Goal: Task Accomplishment & Management: Manage account settings

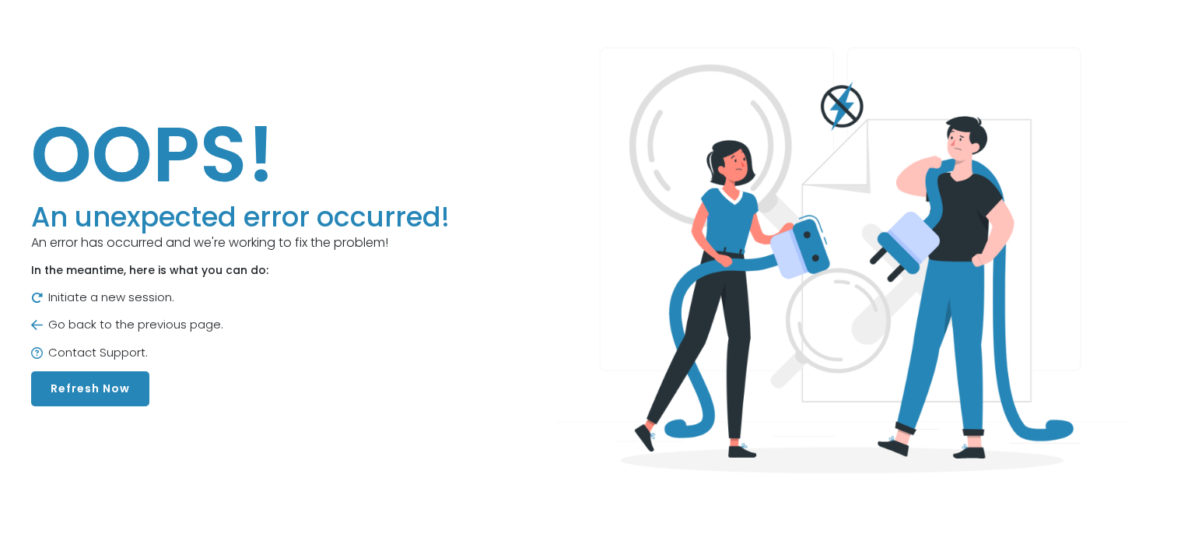
click at [93, 379] on button "Refresh Now" at bounding box center [90, 388] width 118 height 35
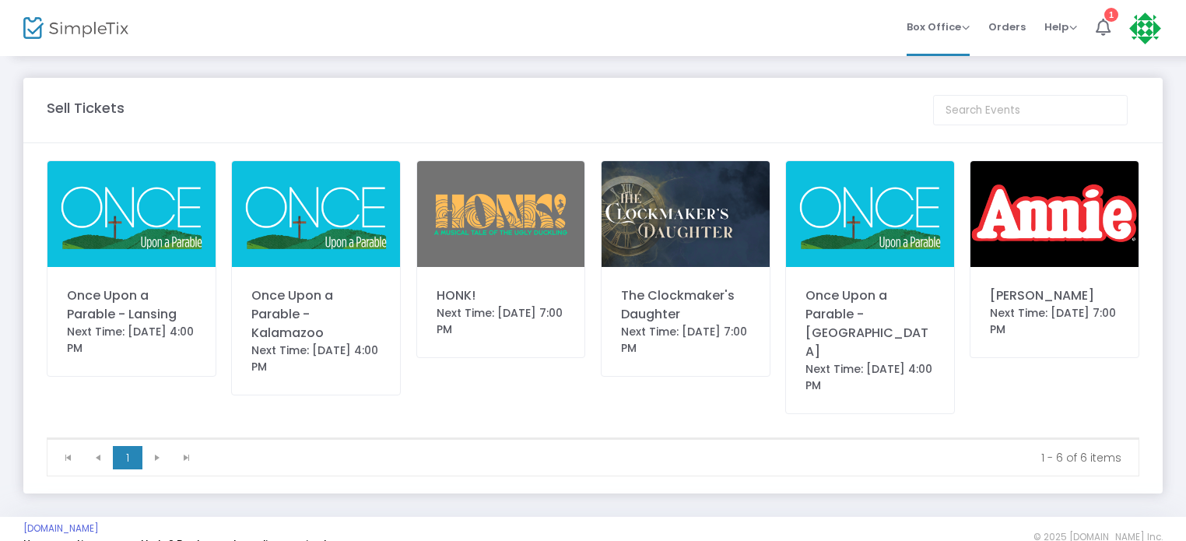
click at [645, 391] on div "The Clockmaker's Daughter Next Time: 2/20/2026 7:00 PM" at bounding box center [685, 298] width 184 height 277
click at [963, 31] on span "Box Office" at bounding box center [937, 26] width 63 height 15
click at [542, 219] on img at bounding box center [501, 214] width 168 height 106
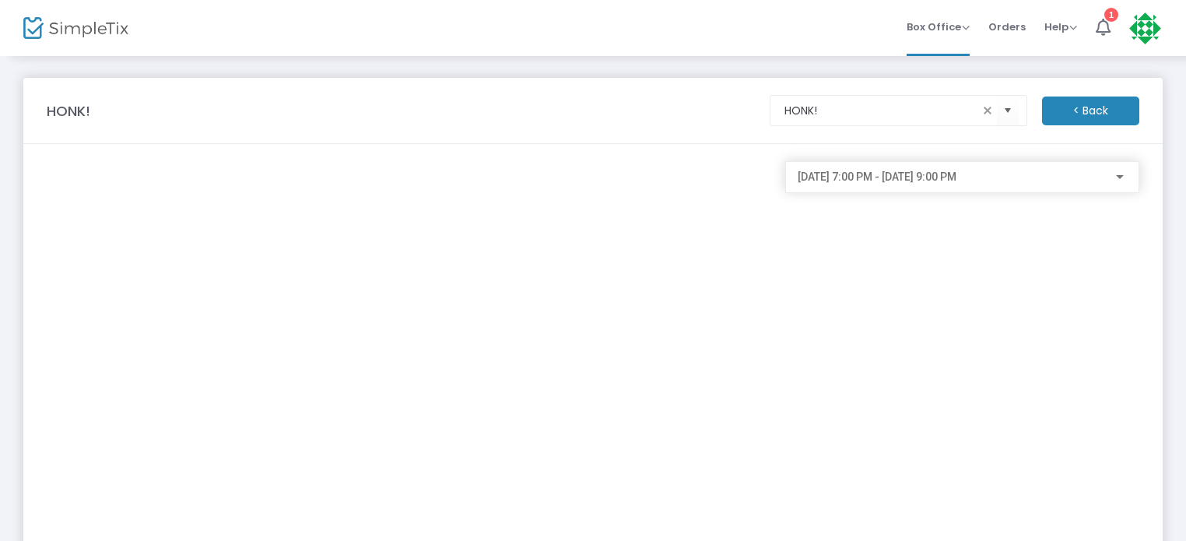
click at [956, 180] on span "1/17/2026 @ 7:00 PM - 1/17/2026 @ 9:00 PM" at bounding box center [877, 176] width 159 height 12
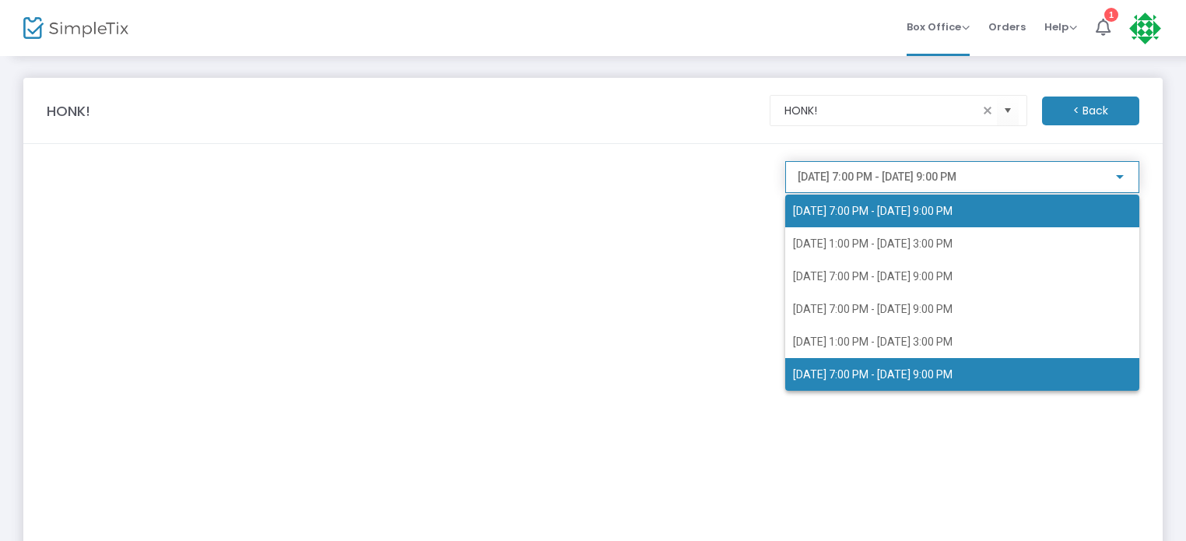
click at [914, 222] on span "1/9/2026 @ 7:00 PM - 1/9/2026 @ 9:00 PM" at bounding box center [962, 211] width 338 height 33
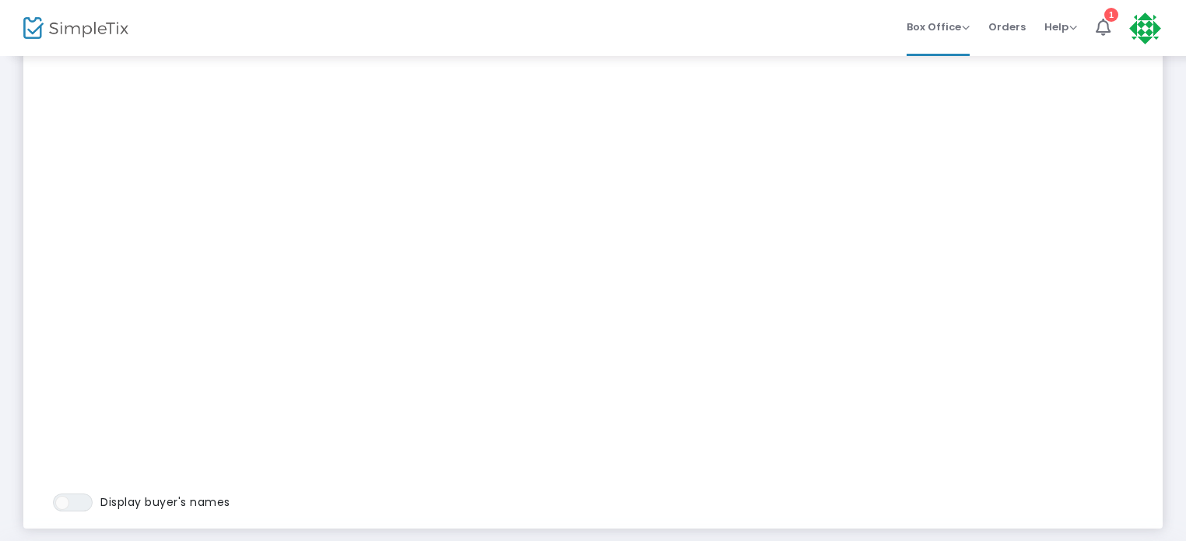
scroll to position [392, 0]
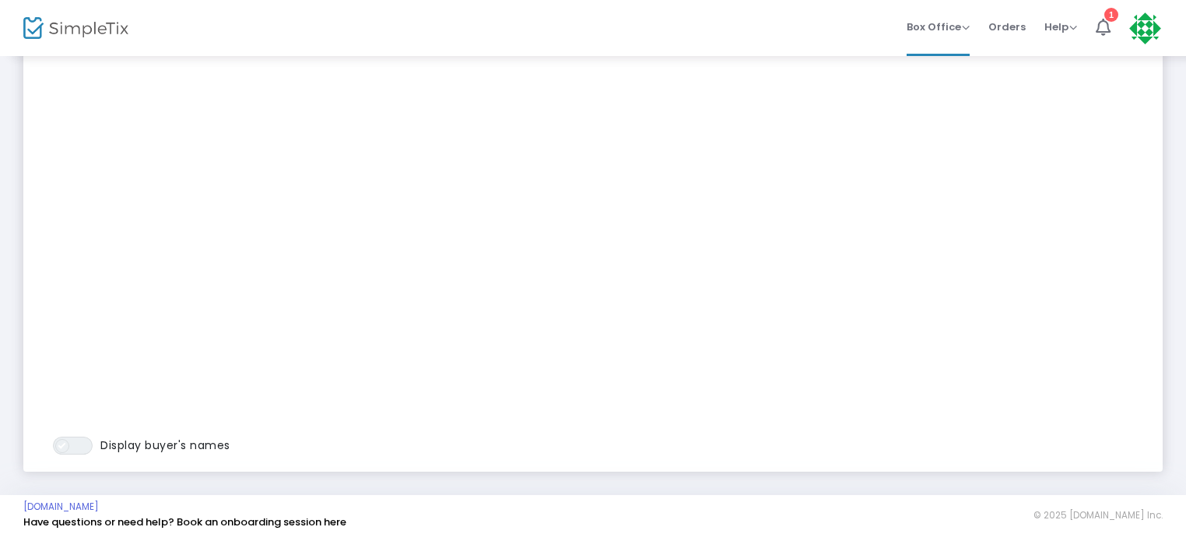
click at [75, 448] on span "ON OFF" at bounding box center [73, 445] width 40 height 18
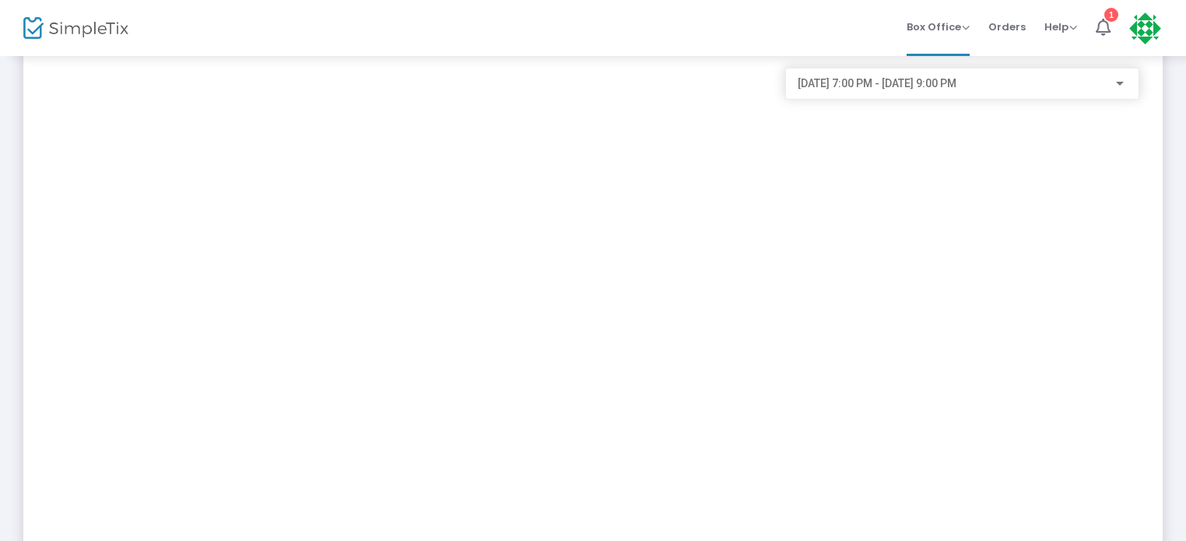
scroll to position [0, 0]
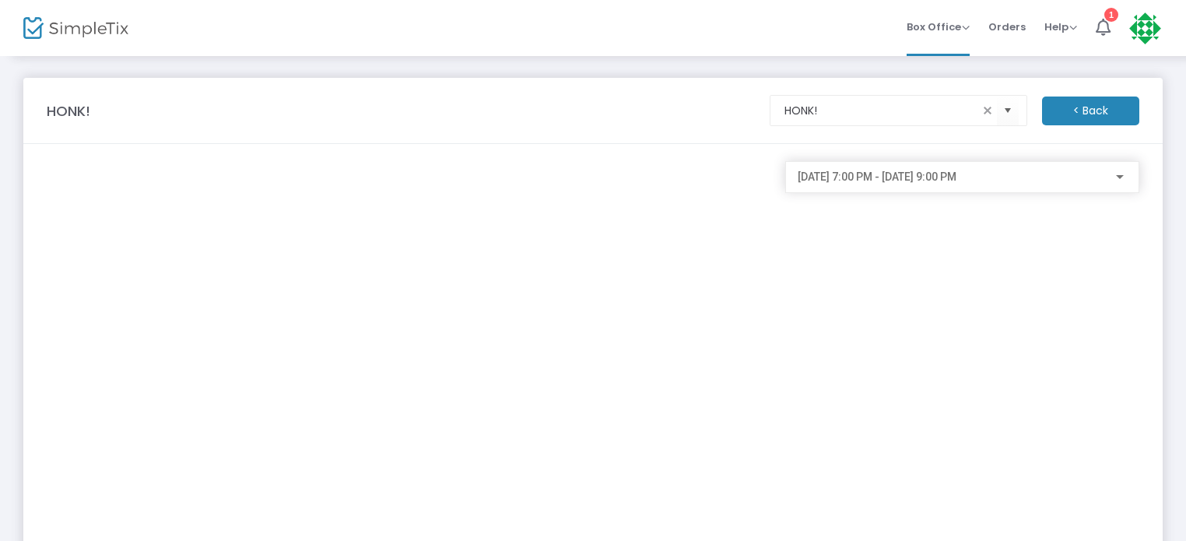
click at [1136, 26] on img at bounding box center [1145, 28] width 32 height 32
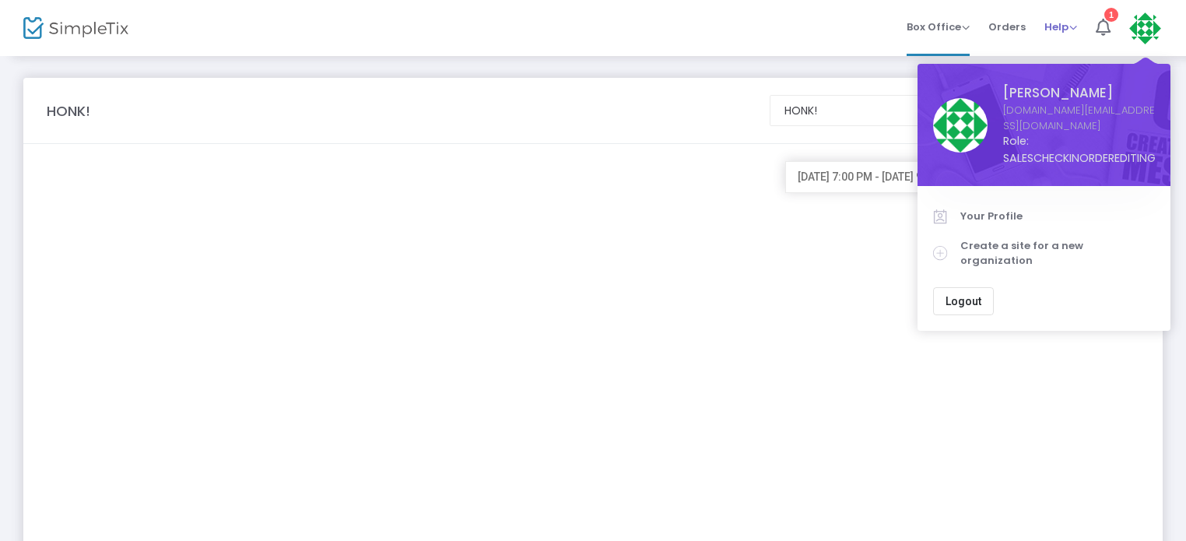
click at [1064, 24] on span "Help" at bounding box center [1060, 26] width 33 height 15
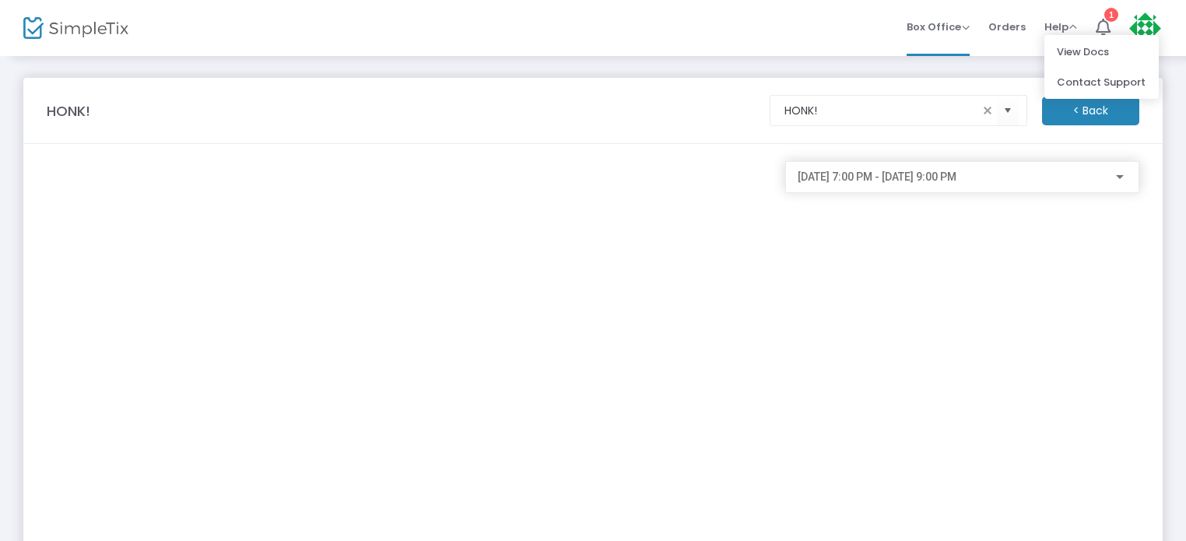
click at [816, 24] on div "Box Office Sell Tickets Bookings Sell Season Pass Memberships Orders Help View …" at bounding box center [691, 28] width 987 height 56
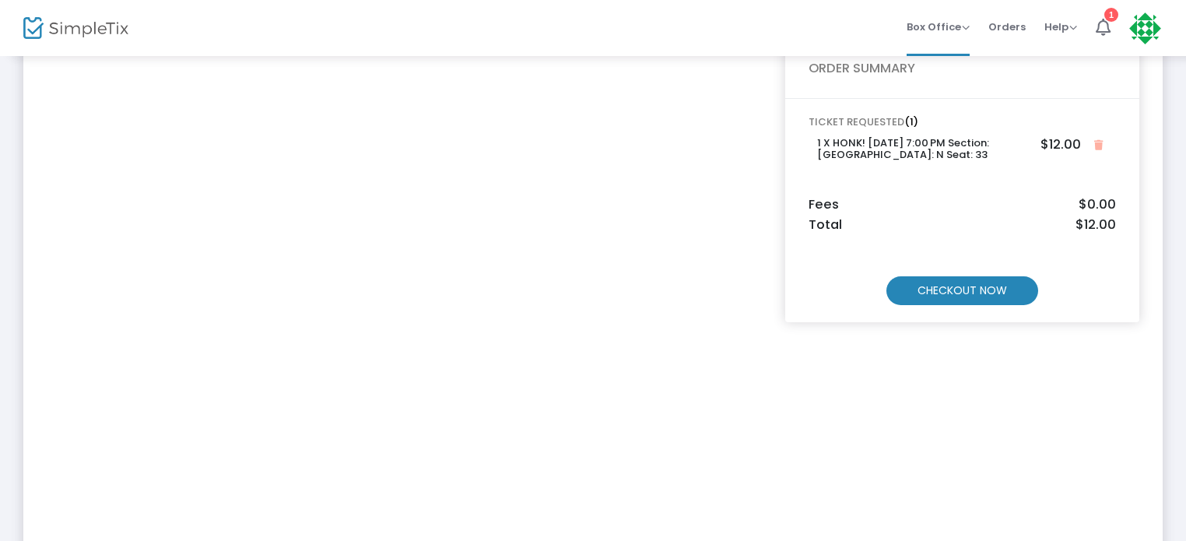
scroll to position [78, 0]
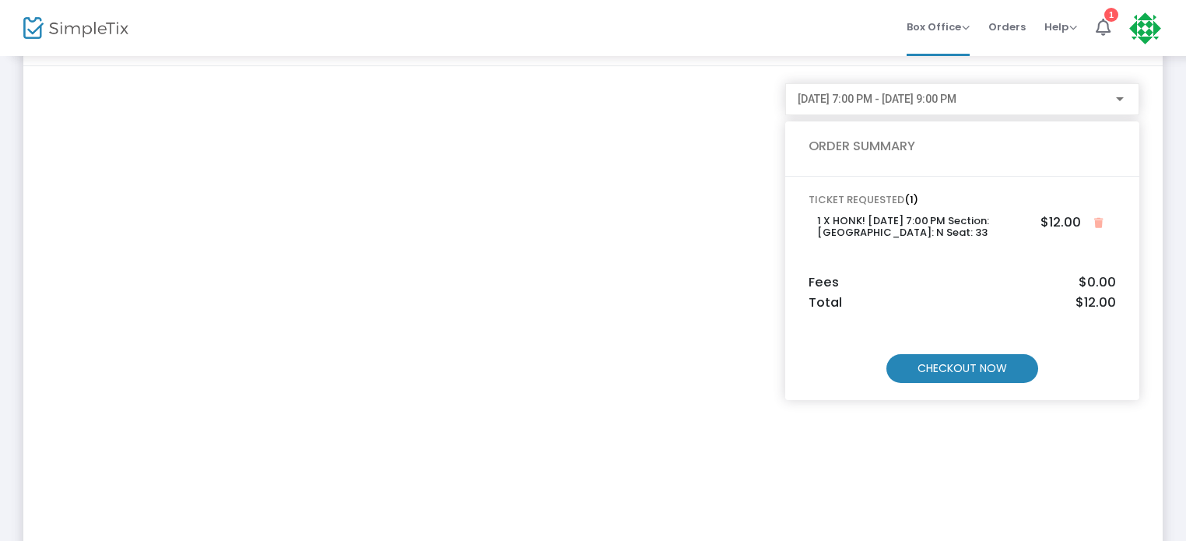
click at [956, 363] on m-button "CHECKOUT NOW" at bounding box center [962, 368] width 152 height 29
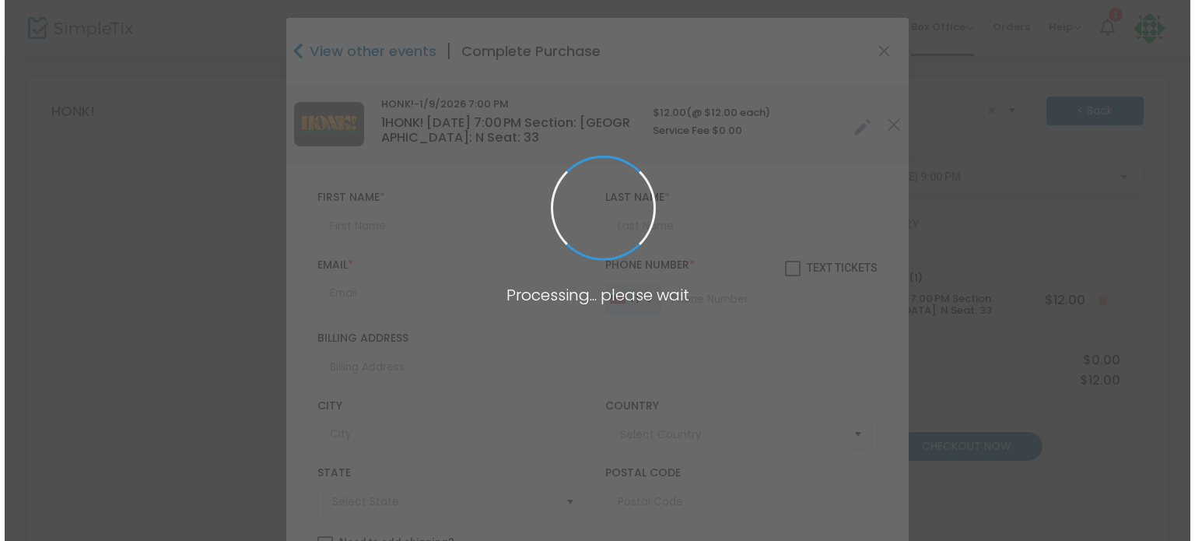
scroll to position [0, 0]
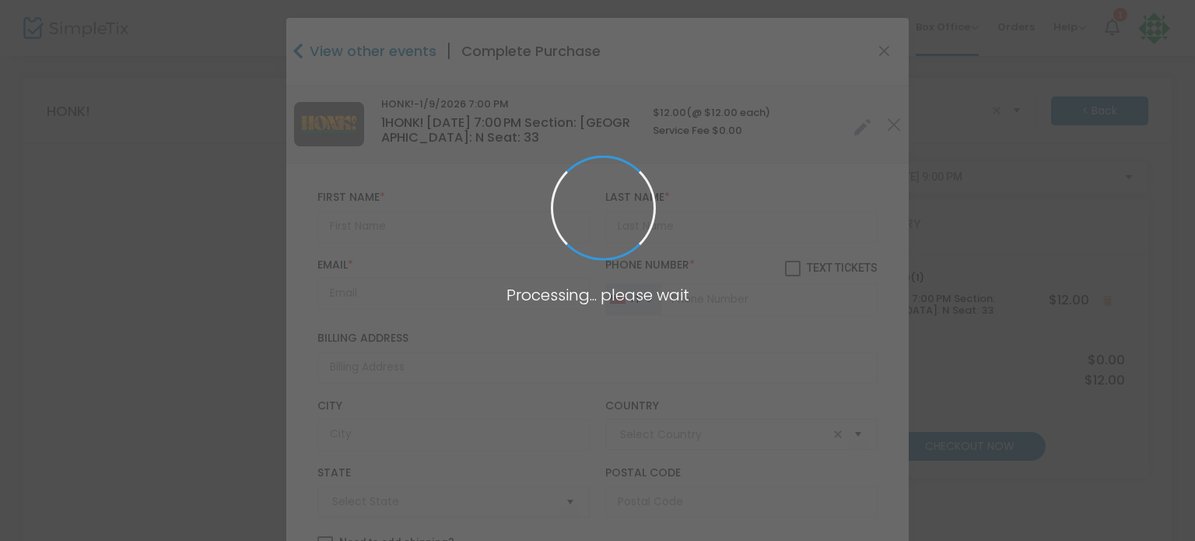
type input "United States"
type input "New Jersey"
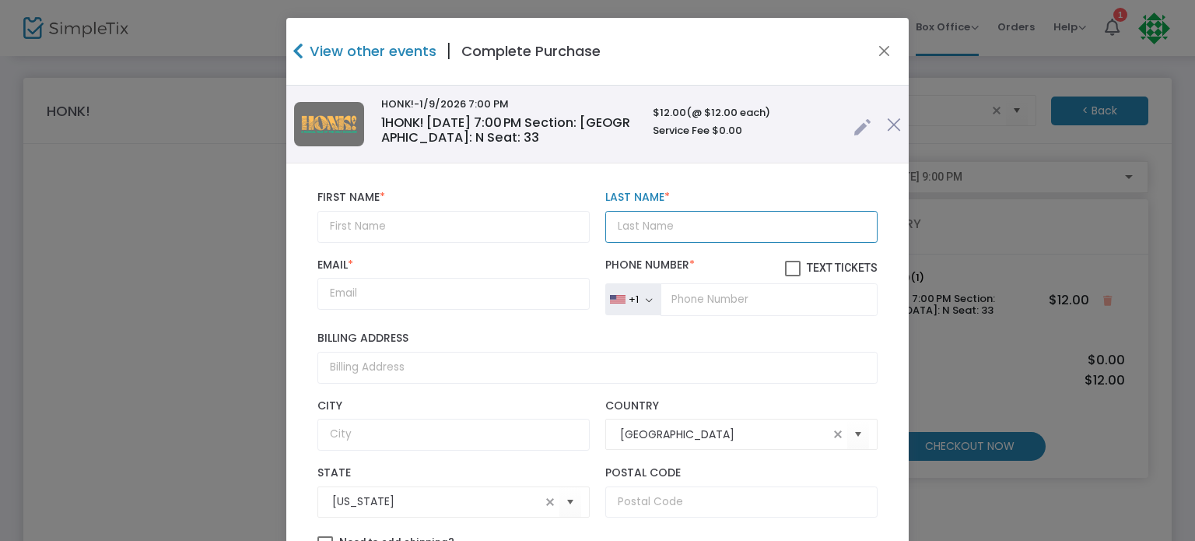
click at [629, 219] on input "Last Name *" at bounding box center [741, 227] width 272 height 32
type input "V"
drag, startPoint x: 658, startPoint y: 228, endPoint x: 573, endPoint y: 228, distance: 85.6
click at [573, 228] on div "First Name * First Name is required. Vriesman Insurance Last Name * Last Name i…" at bounding box center [598, 216] width 576 height 67
type input "Vriesman Insurance"
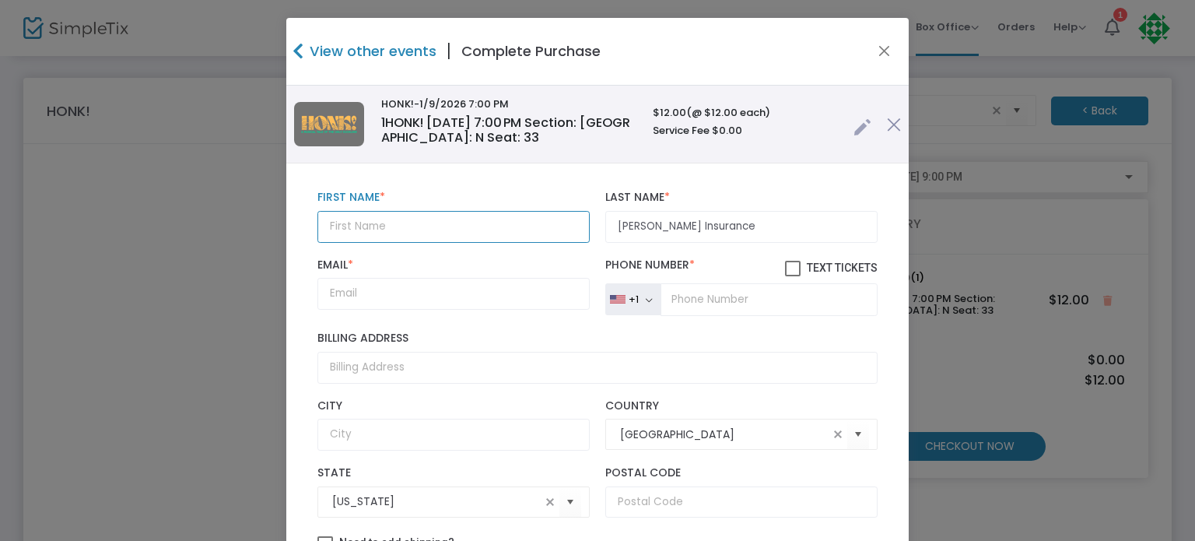
click at [430, 223] on input "text" at bounding box center [453, 227] width 272 height 32
paste input "Vriesman"
type input "Vriesman"
click at [456, 275] on div "Email * Email is required and valid." at bounding box center [454, 287] width 288 height 58
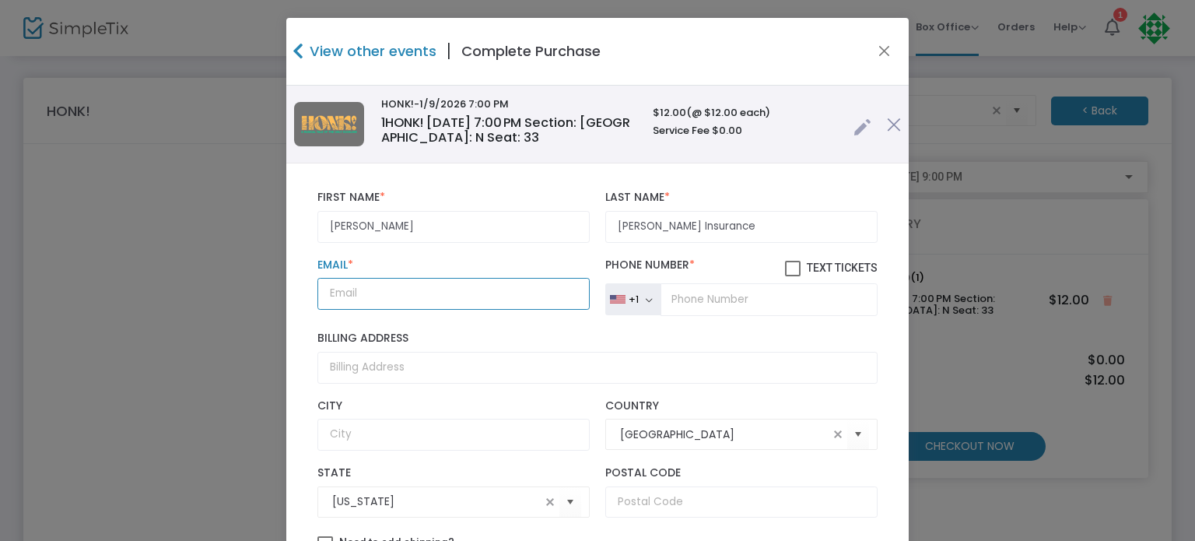
click at [429, 289] on input "Email *" at bounding box center [453, 294] width 272 height 32
type input "suzyqsmail@yahoo.com"
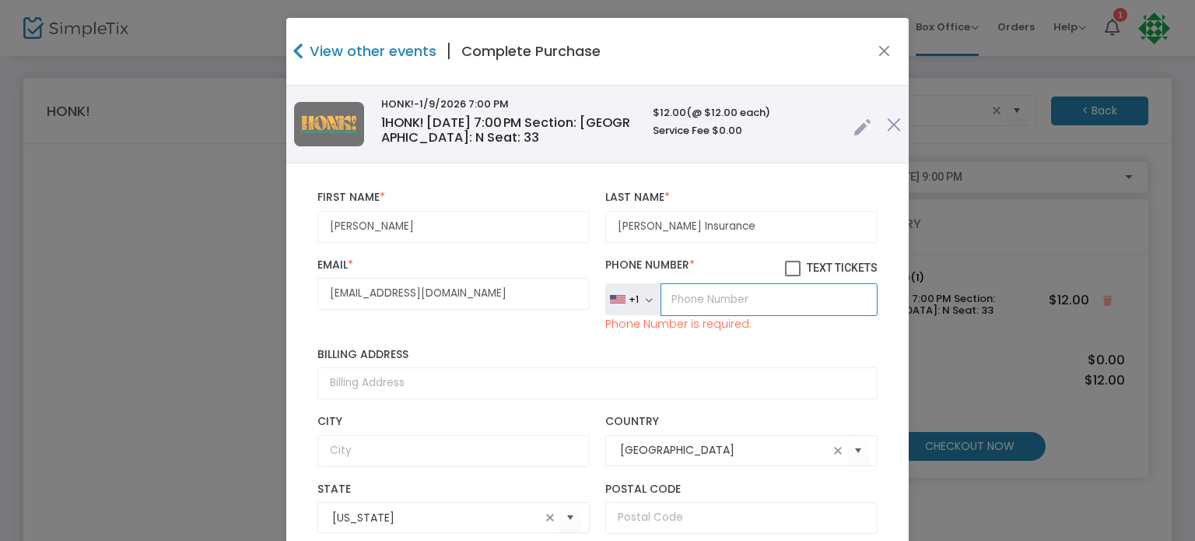
click at [700, 299] on input "tel" at bounding box center [769, 299] width 217 height 33
click at [785, 269] on span at bounding box center [793, 269] width 16 height 16
click at [792, 276] on input "Text Tickets" at bounding box center [792, 276] width 1 height 1
checkbox input "true"
click at [677, 301] on input "tel" at bounding box center [769, 299] width 217 height 33
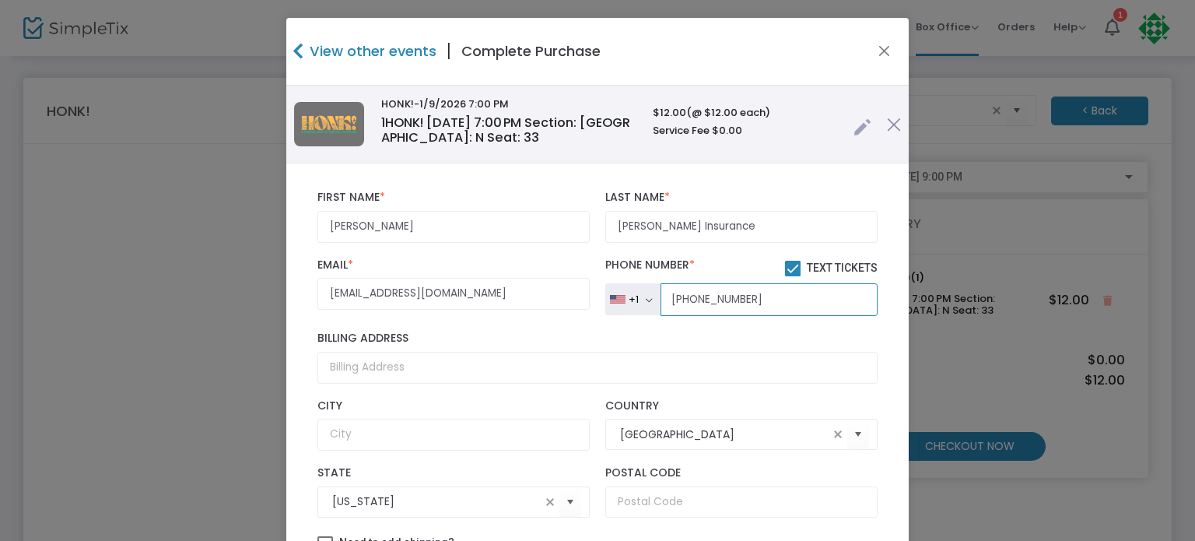
type input "(616) 856-0815"
click at [486, 324] on div "Billing Address" at bounding box center [598, 357] width 576 height 67
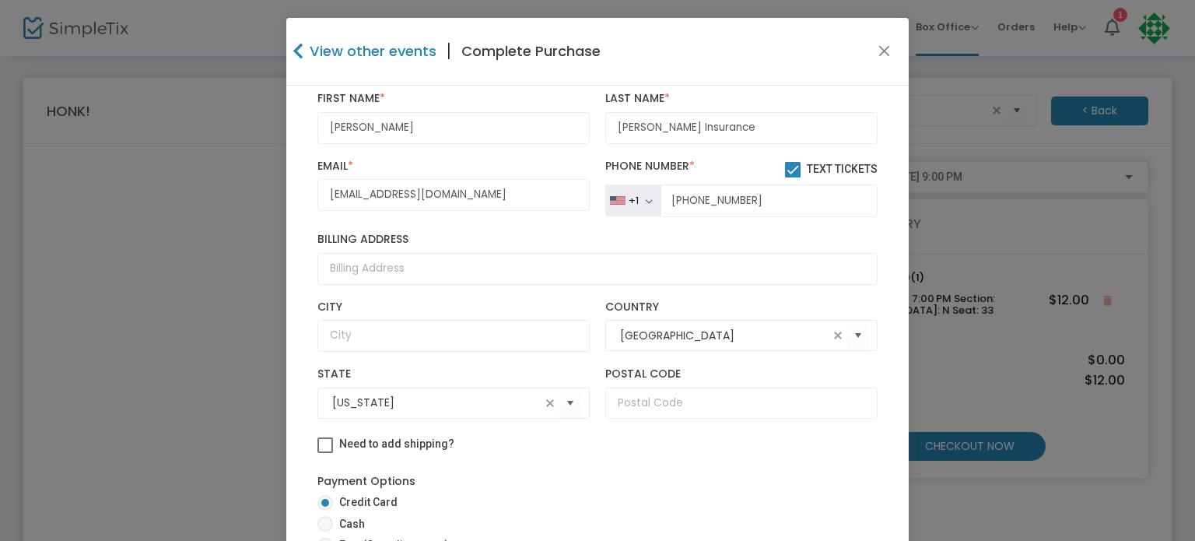
scroll to position [156, 0]
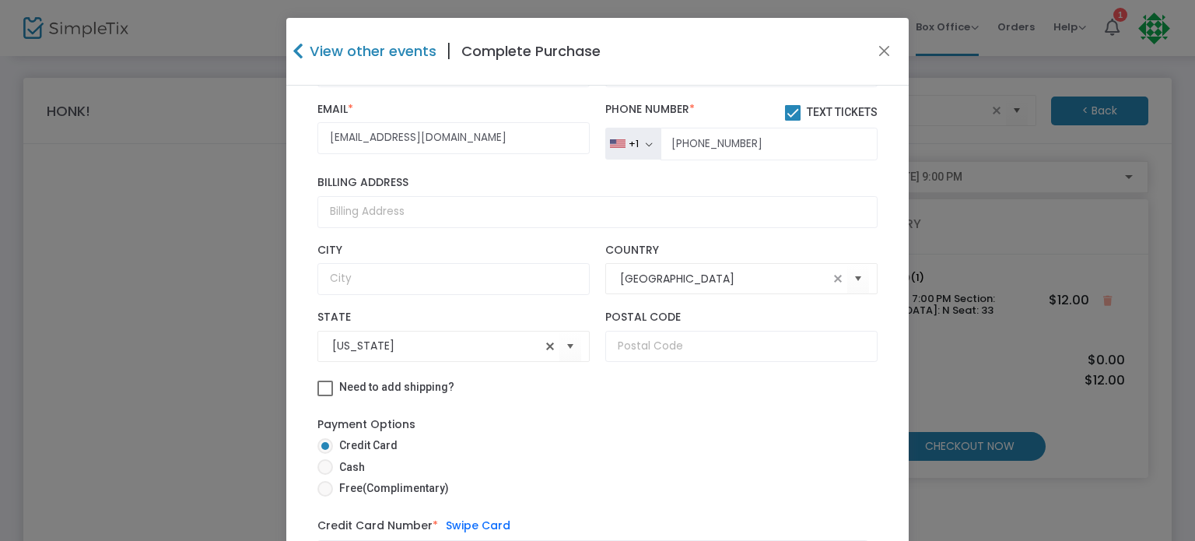
click at [544, 343] on span at bounding box center [550, 346] width 12 height 12
click at [526, 377] on div "Need to add shipping?" at bounding box center [598, 388] width 576 height 23
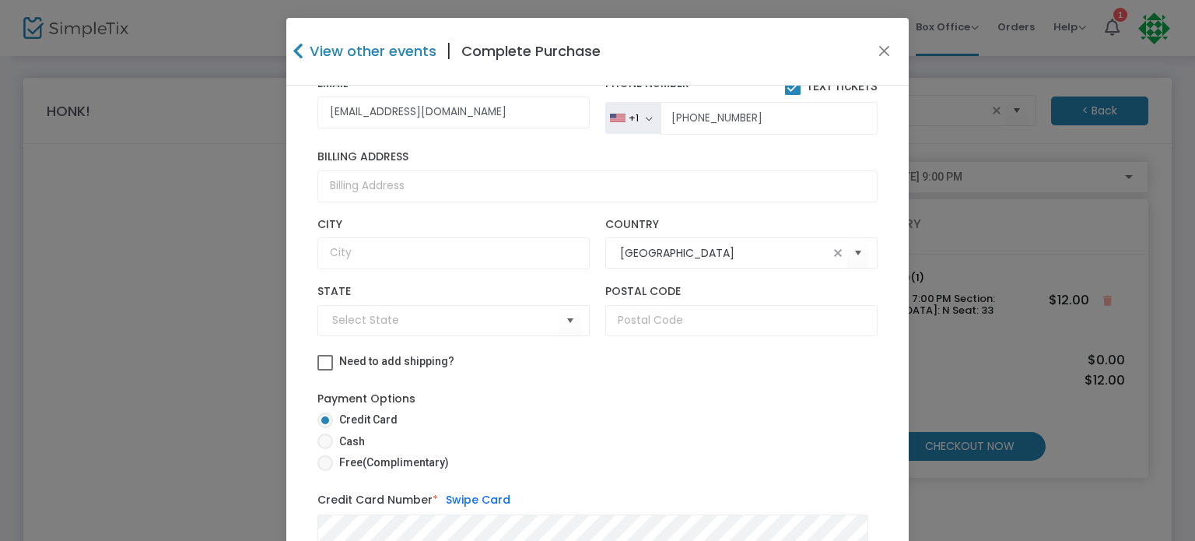
scroll to position [195, 0]
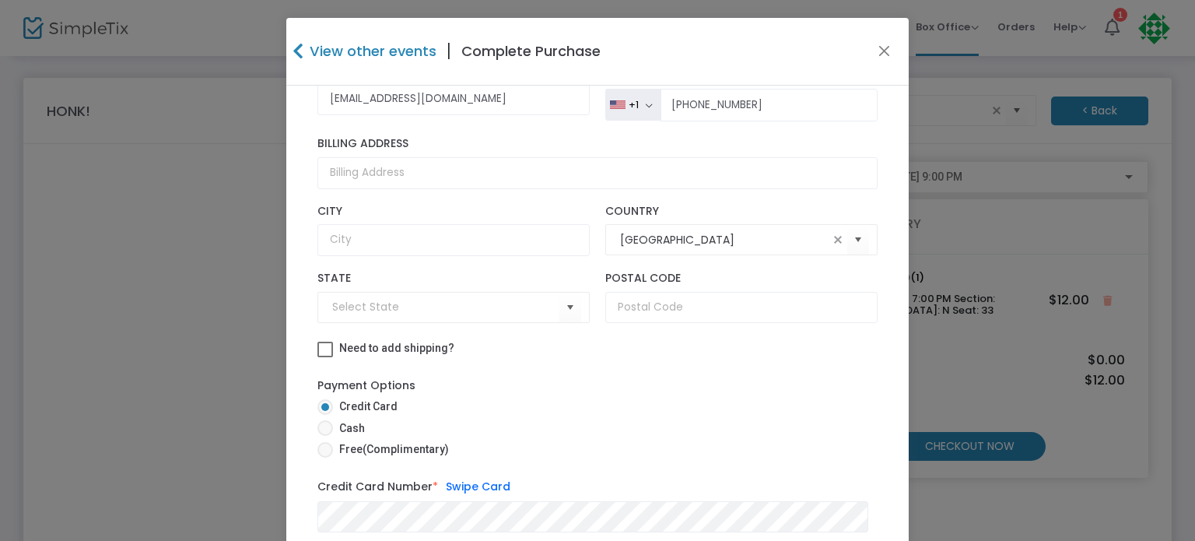
click at [710, 442] on label "Free (Complimentary)" at bounding box center [591, 449] width 548 height 16
click at [325, 457] on input "Free (Complimentary)" at bounding box center [324, 457] width 1 height 1
radio input "true"
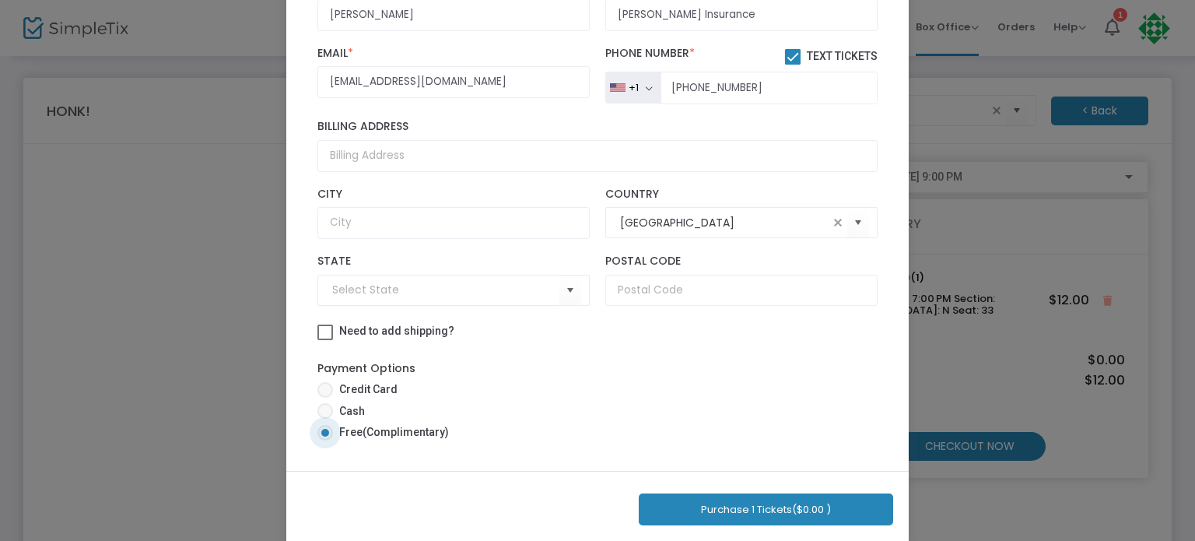
scroll to position [179, 0]
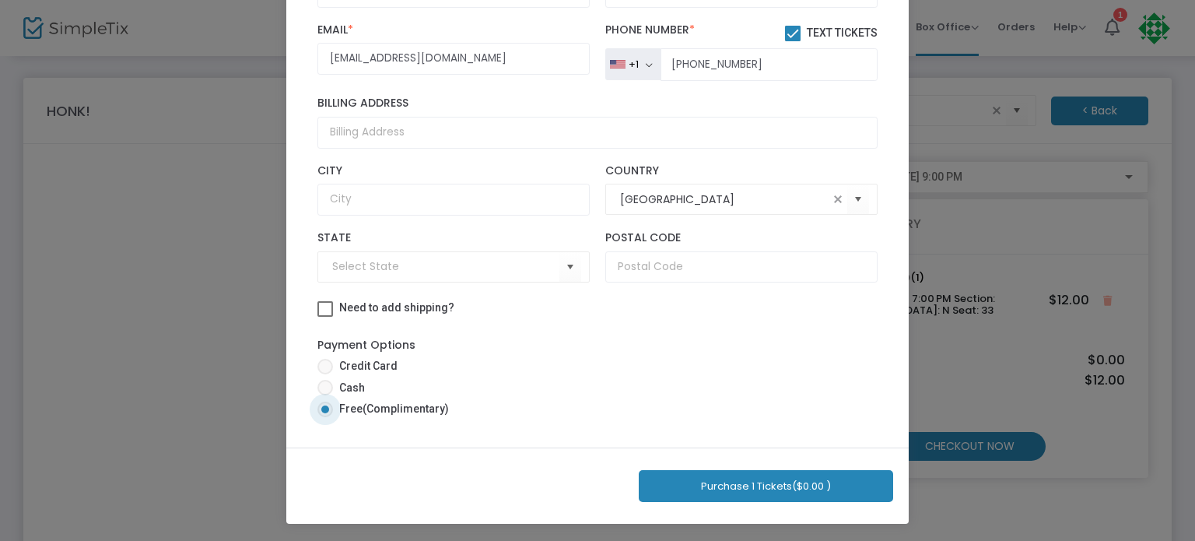
click at [371, 360] on span "Credit Card" at bounding box center [365, 366] width 65 height 16
click at [325, 374] on input "Credit Card" at bounding box center [324, 374] width 1 height 1
radio input "true"
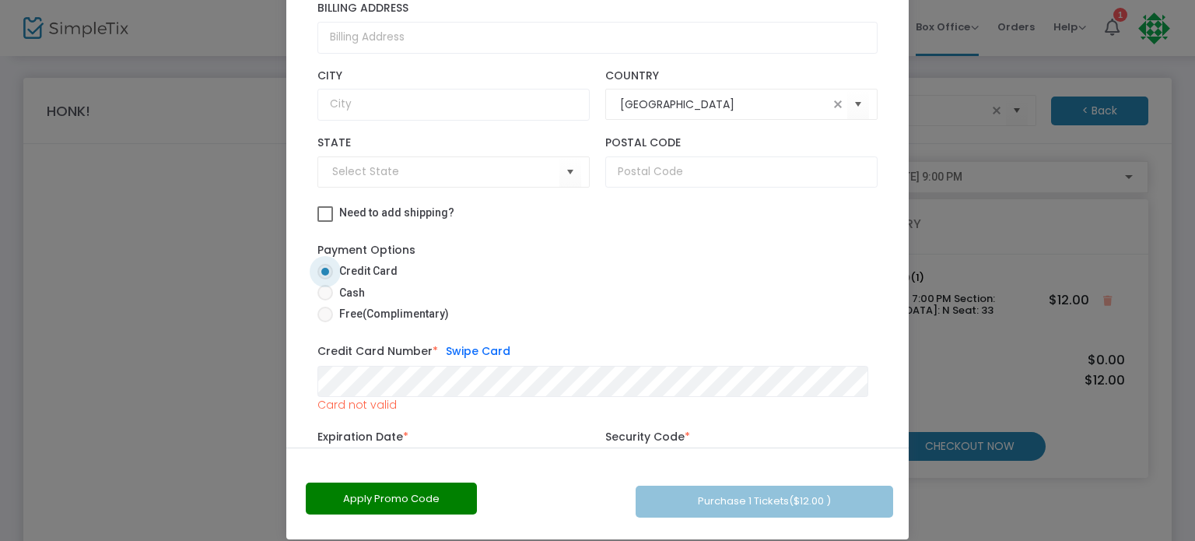
scroll to position [210, 0]
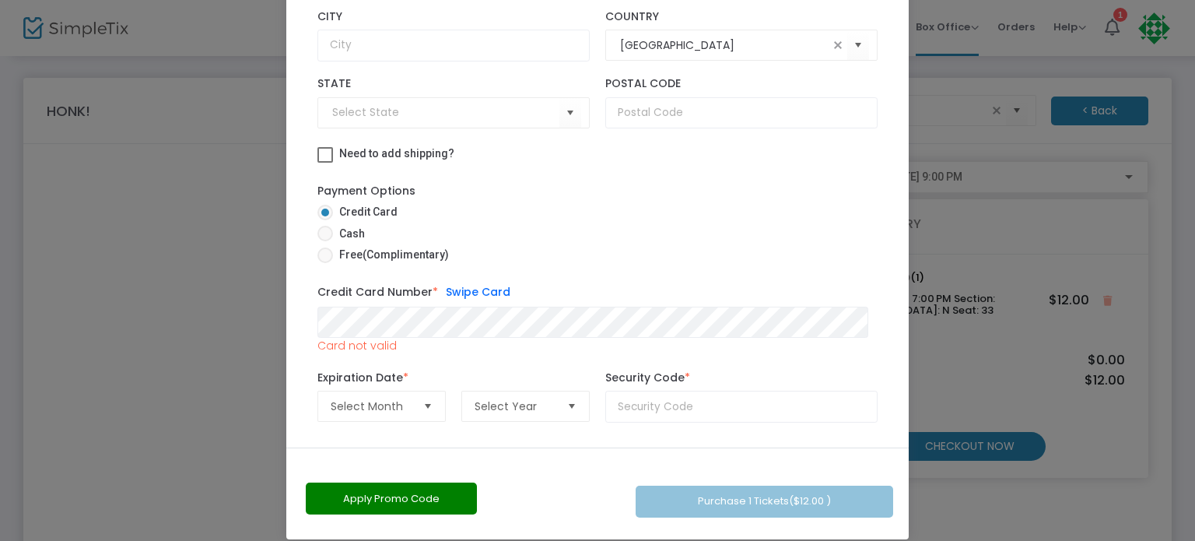
click at [340, 248] on span "Free (Complimentary)" at bounding box center [391, 255] width 116 height 16
click at [325, 263] on input "Free (Complimentary)" at bounding box center [324, 263] width 1 height 1
radio input "true"
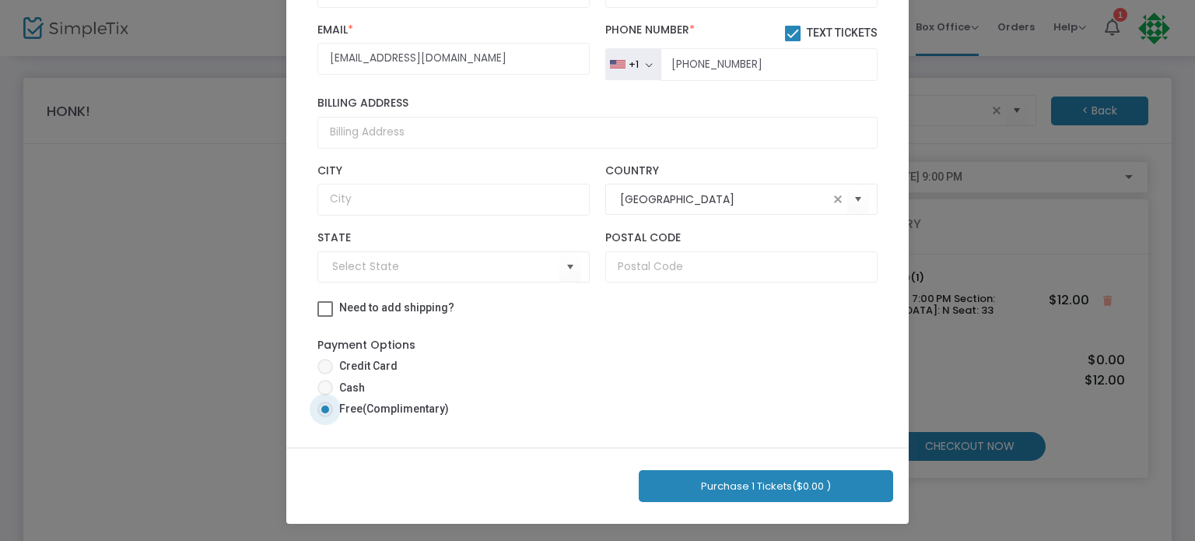
click at [366, 368] on span "Credit Card" at bounding box center [365, 366] width 65 height 16
click at [325, 374] on input "Credit Card" at bounding box center [324, 374] width 1 height 1
radio input "true"
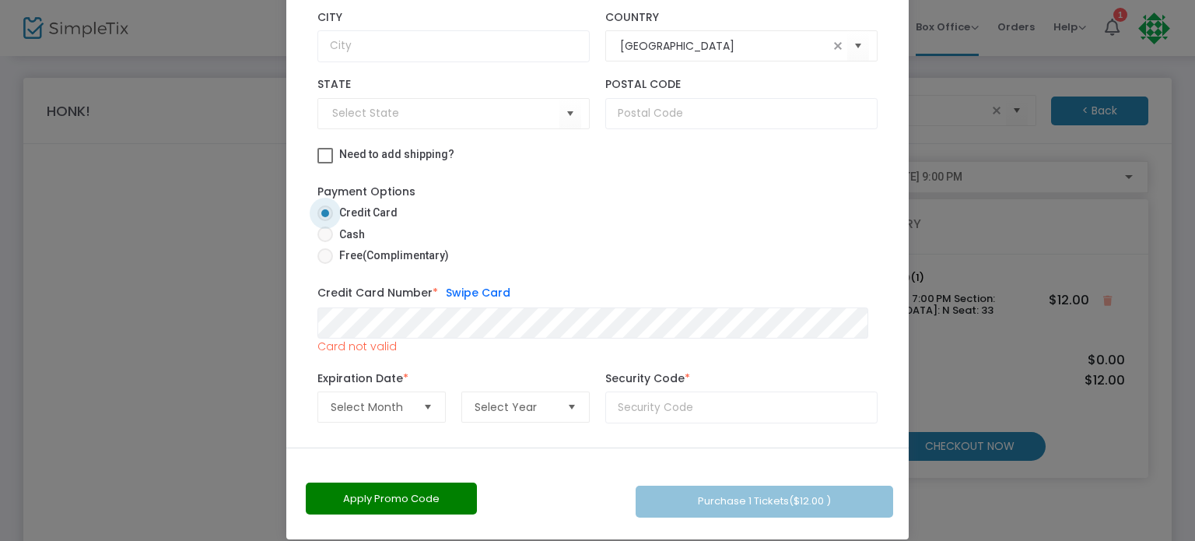
scroll to position [210, 0]
click at [402, 497] on button "Apply Promo Code" at bounding box center [391, 498] width 171 height 32
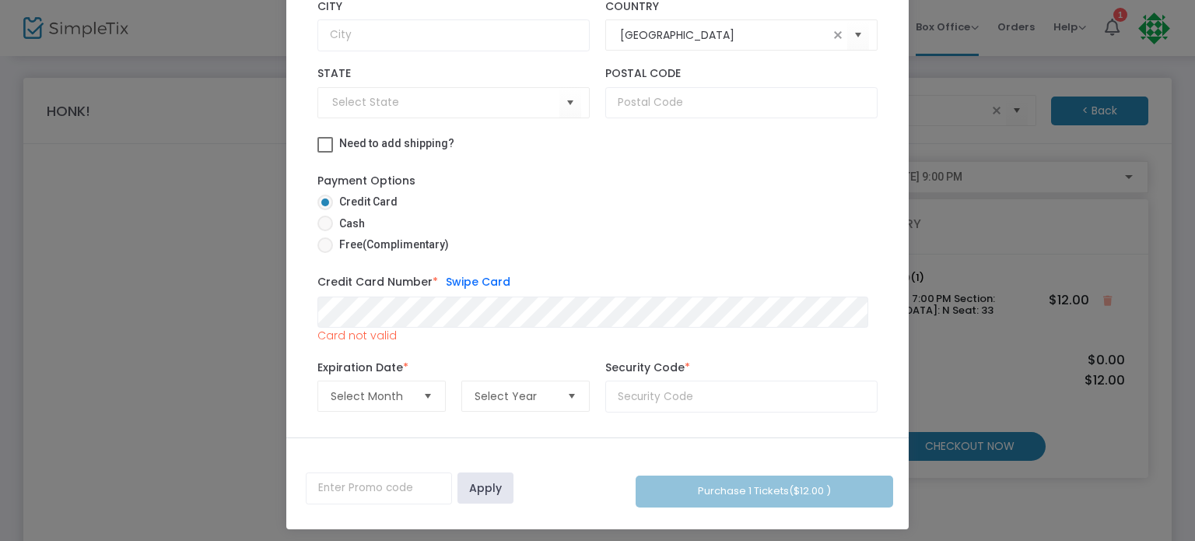
scroll to position [195, 0]
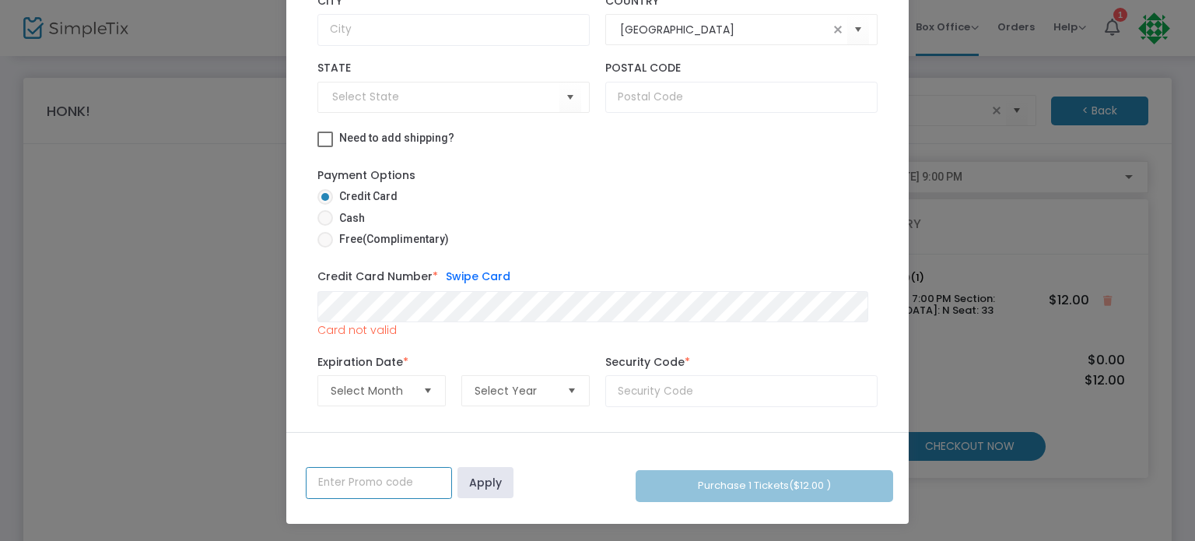
click at [400, 490] on input "text" at bounding box center [379, 483] width 146 height 32
click at [372, 240] on span "(Complimentary)" at bounding box center [406, 239] width 86 height 12
click at [325, 247] on input "Free (Complimentary)" at bounding box center [324, 247] width 1 height 1
radio input "true"
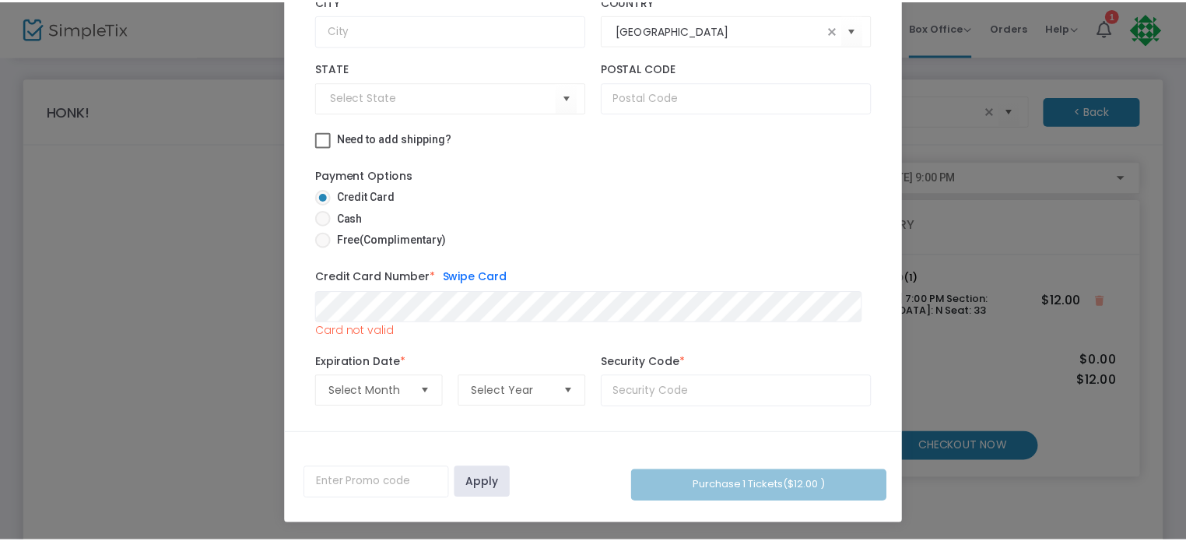
scroll to position [179, 0]
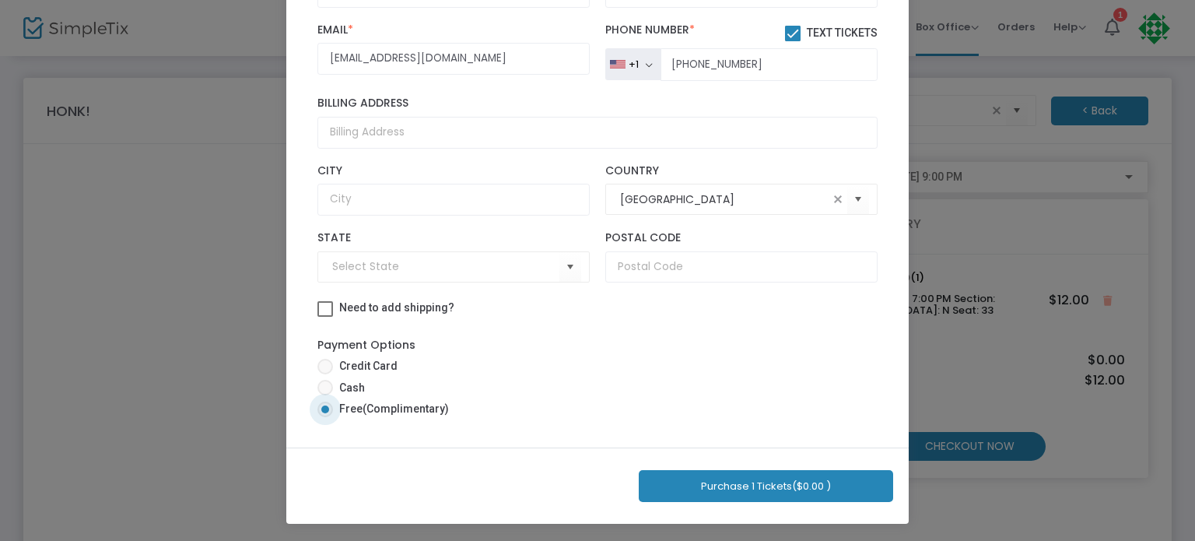
click at [706, 493] on button "Purchase 1 Tickets ($0.00 )" at bounding box center [766, 486] width 254 height 32
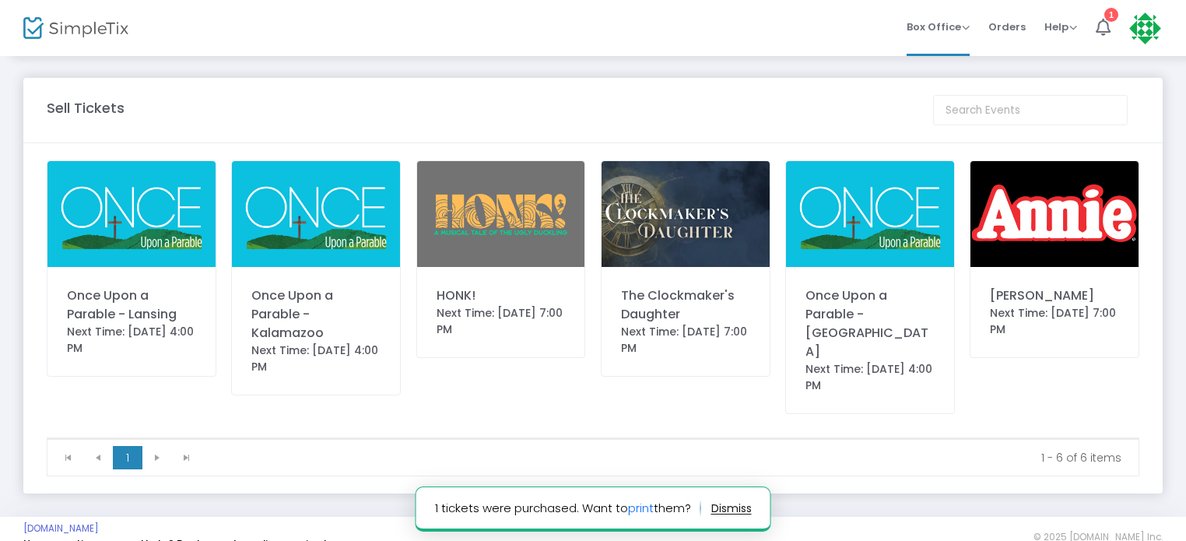
scroll to position [0, 0]
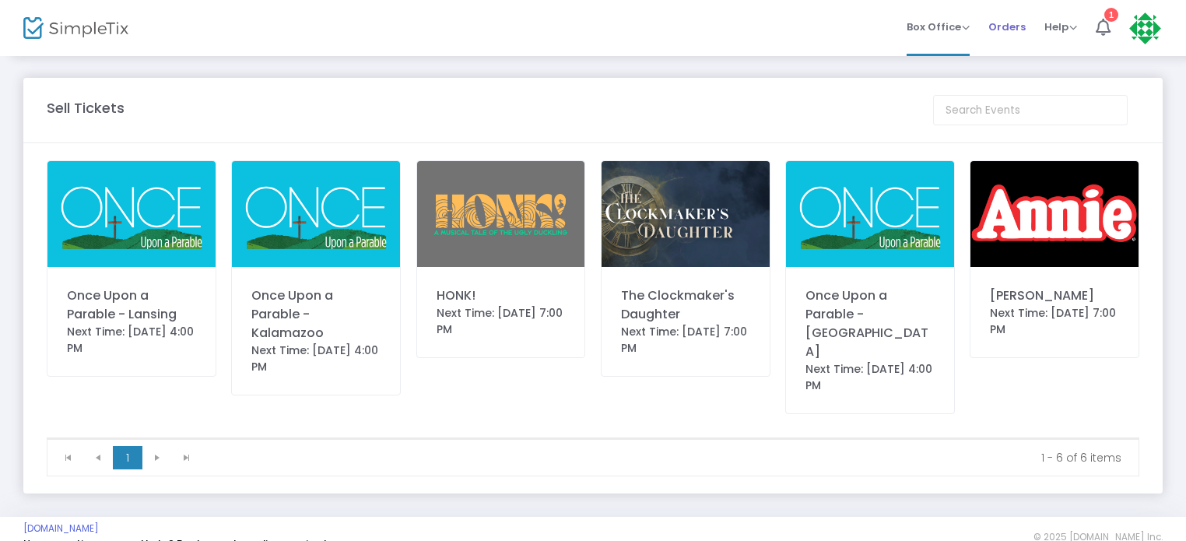
click at [1010, 31] on span "Orders" at bounding box center [1006, 27] width 37 height 40
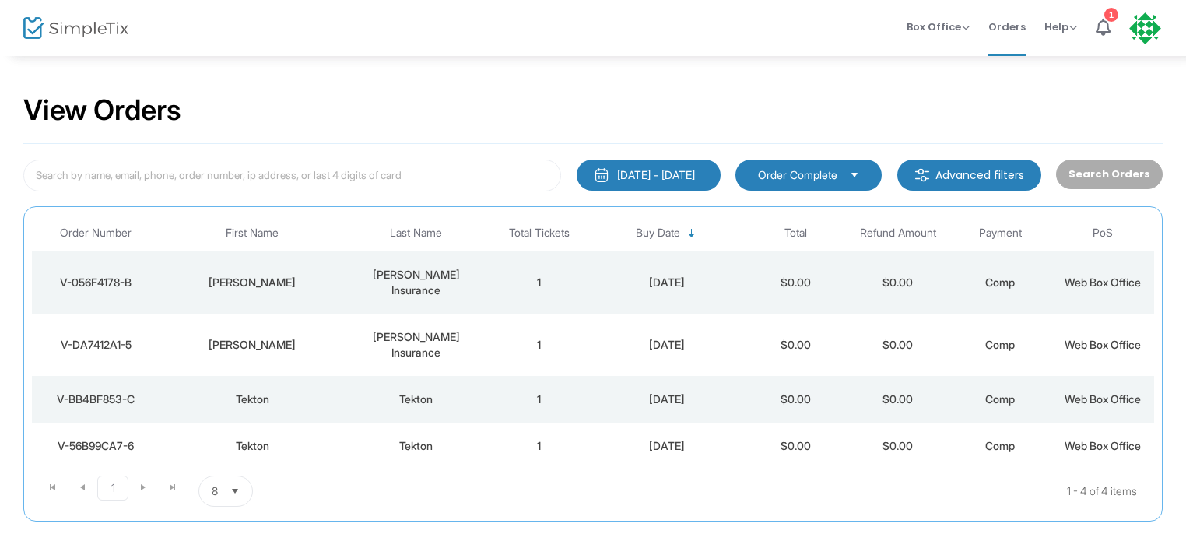
scroll to position [49, 0]
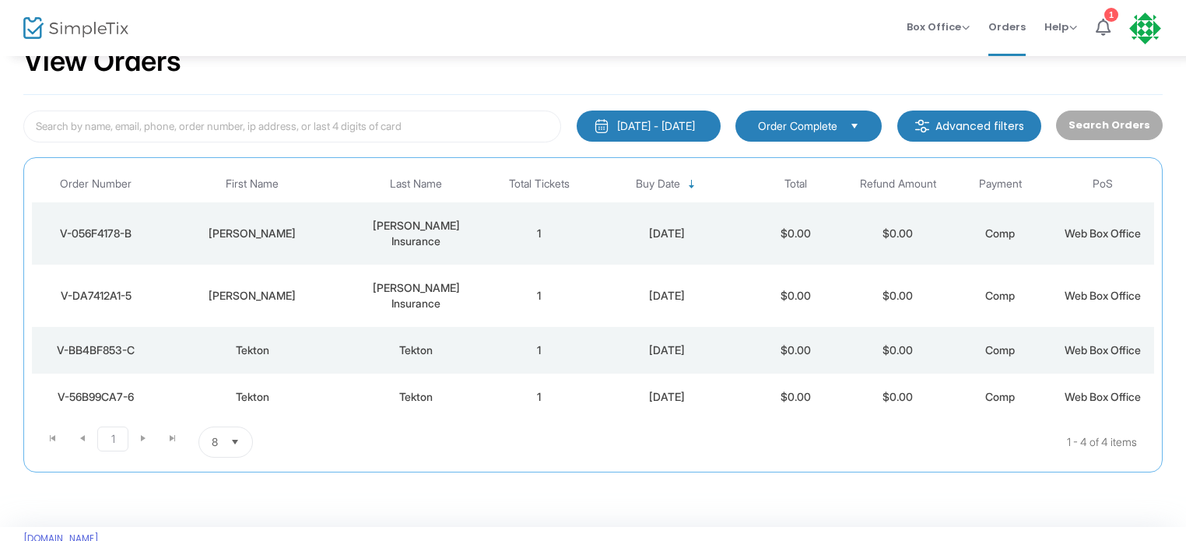
click at [863, 125] on span "Select" at bounding box center [855, 126] width 26 height 26
click at [794, 91] on div "View Orders" at bounding box center [592, 62] width 1139 height 66
click at [695, 121] on div "9/14/2025 - 10/14/2025" at bounding box center [656, 126] width 78 height 16
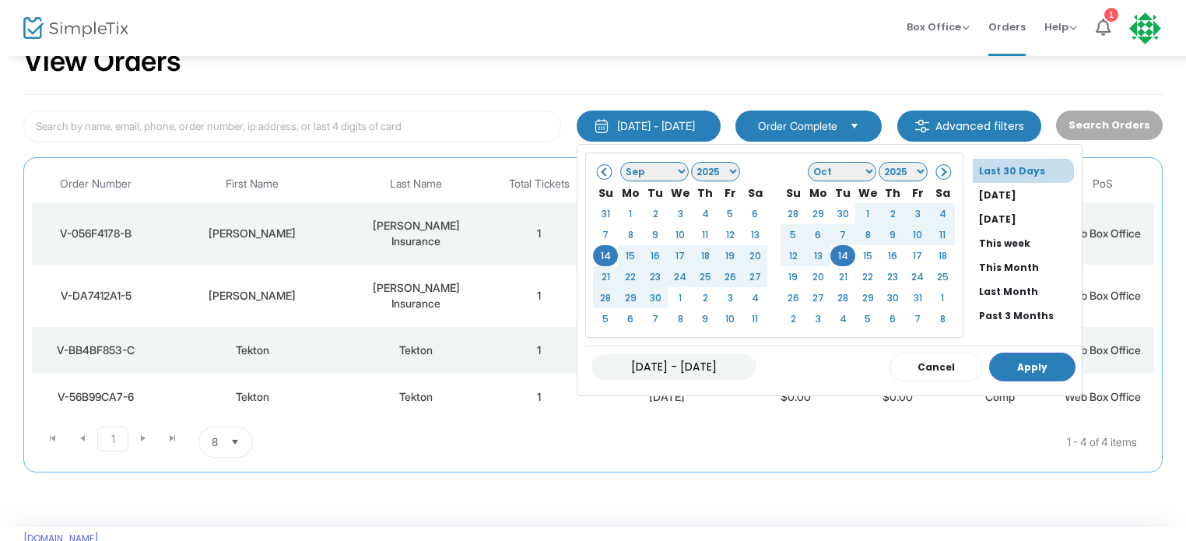
click at [688, 86] on div "View Orders" at bounding box center [592, 62] width 1139 height 66
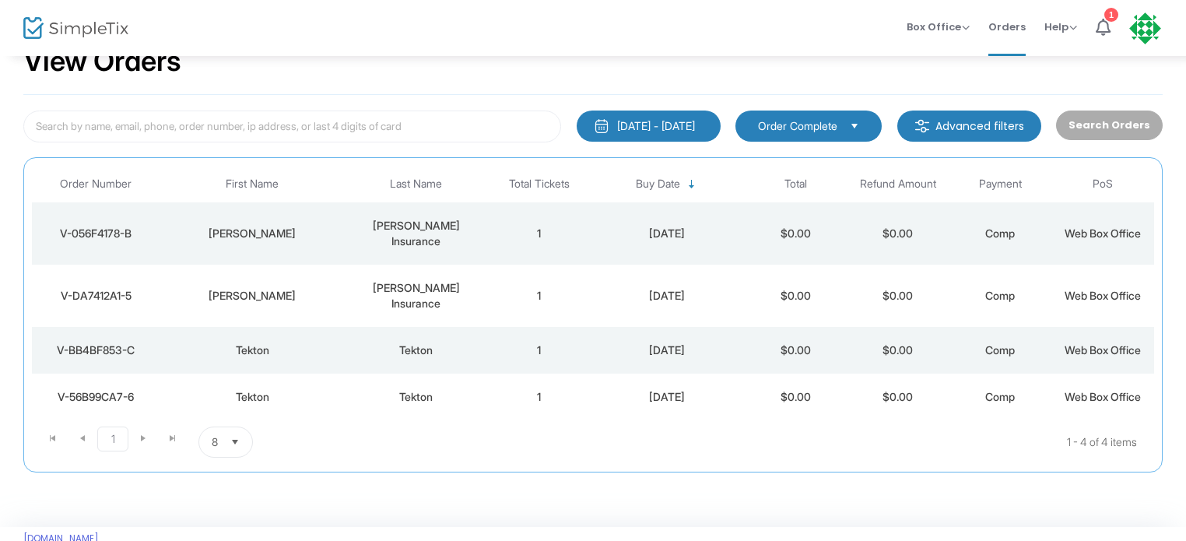
click at [695, 121] on div "9/14/2025 - 10/14/2025" at bounding box center [656, 126] width 78 height 16
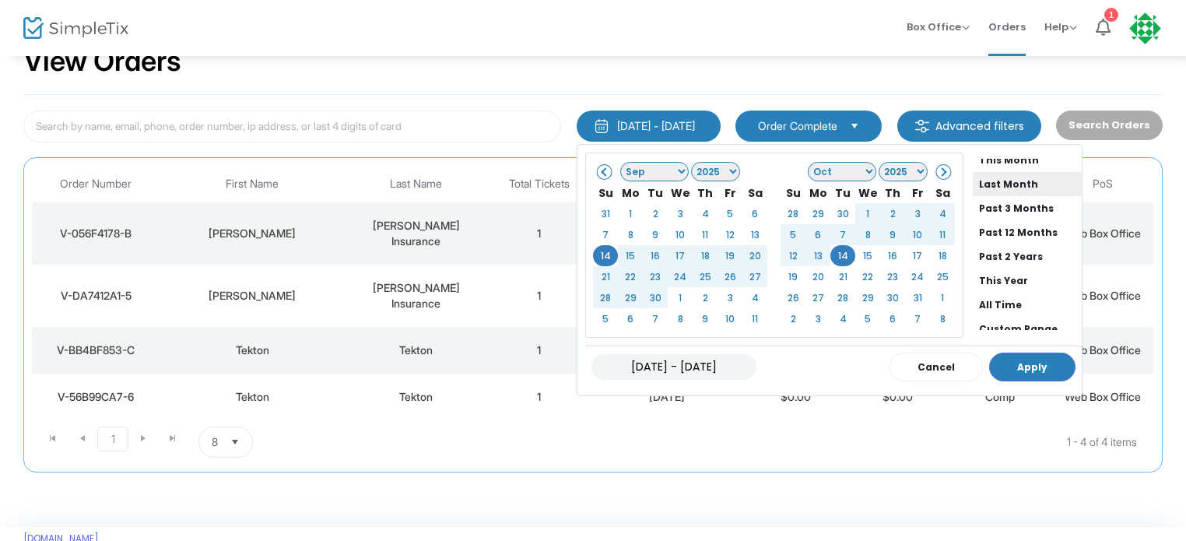
scroll to position [118, 0]
click at [973, 290] on li "All Time" at bounding box center [1027, 294] width 109 height 24
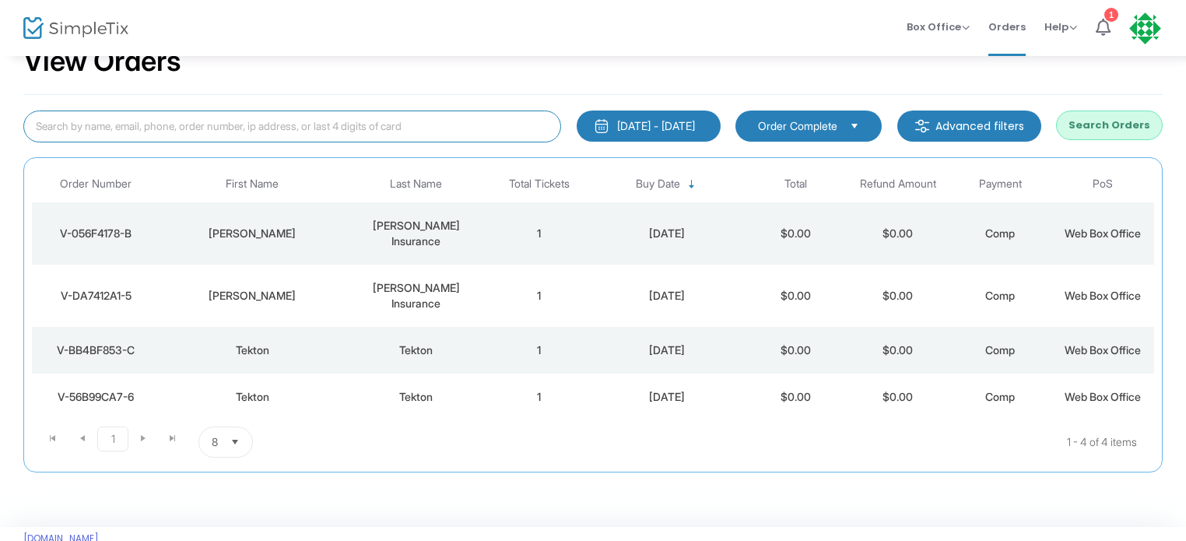
click at [211, 130] on input at bounding box center [292, 126] width 538 height 32
click at [205, 95] on div "1/1/2000 - 10/14/2025 Last 30 Days Today Yesterday This week This Month Last Mo…" at bounding box center [592, 283] width 1139 height 377
click at [123, 226] on div "V-056F4178-B" at bounding box center [96, 234] width 121 height 16
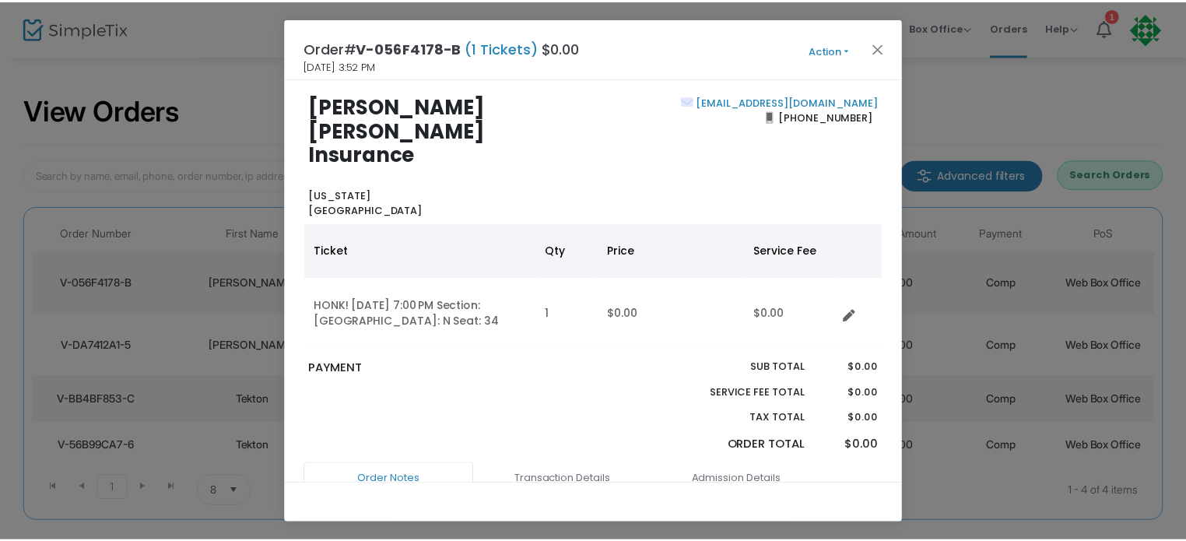
scroll to position [0, 0]
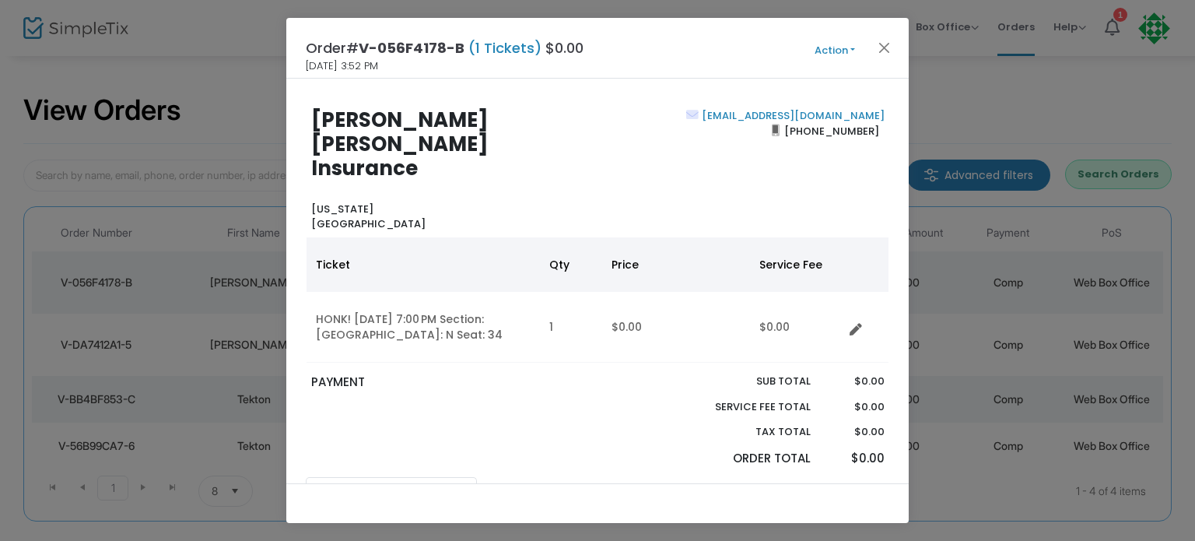
click at [837, 49] on button "Action" at bounding box center [834, 50] width 93 height 17
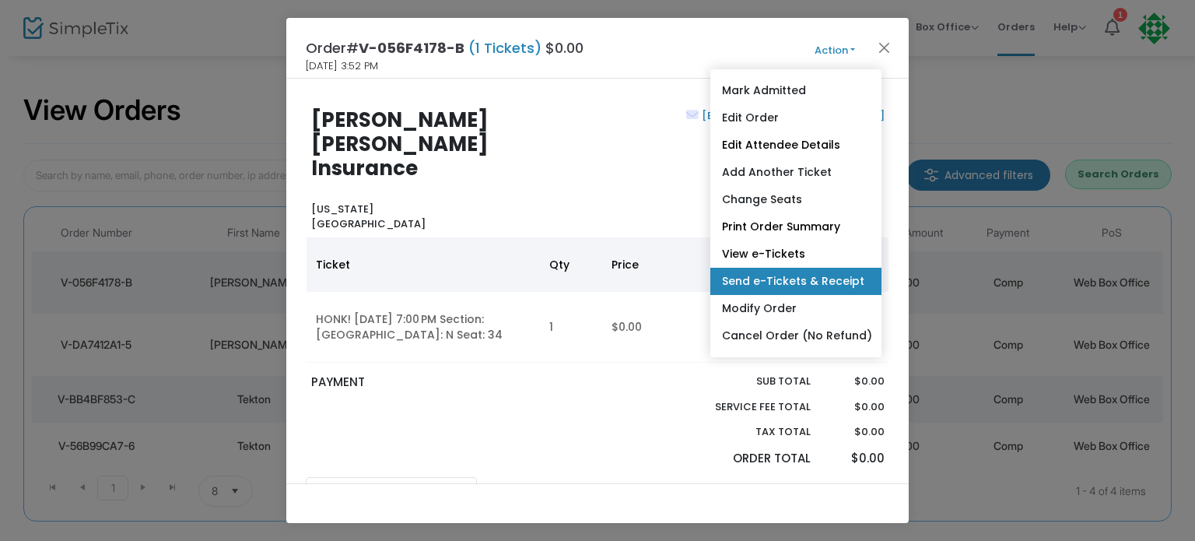
click at [768, 284] on link "Send e-Tickets & Receipt" at bounding box center [795, 281] width 171 height 27
type input "suzyqsmaill@yahoo.com"
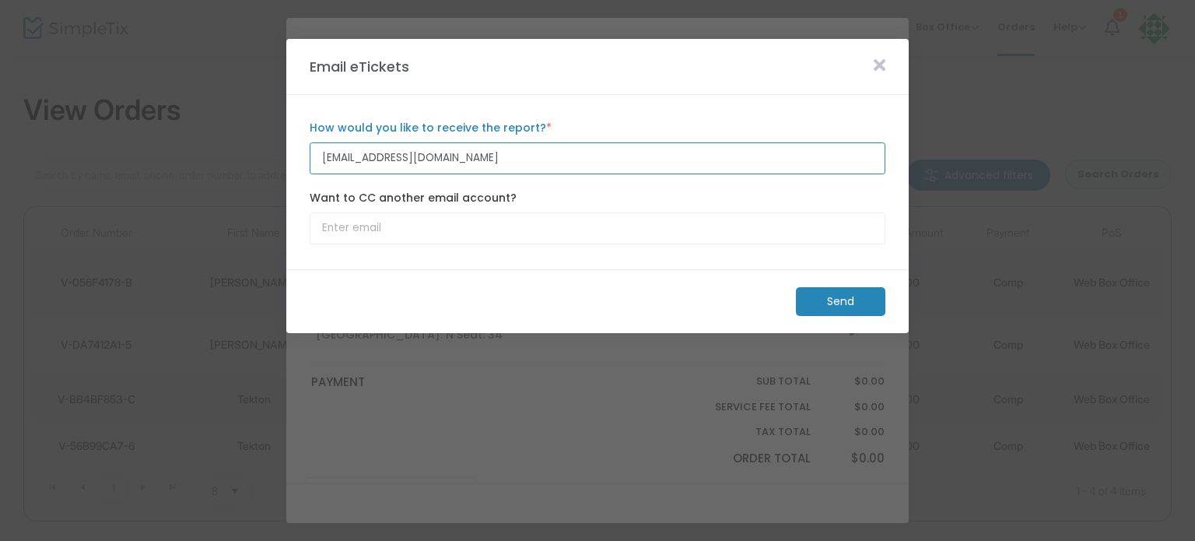
click at [380, 163] on input "suzyqsmaill@yahoo.com" at bounding box center [598, 158] width 576 height 32
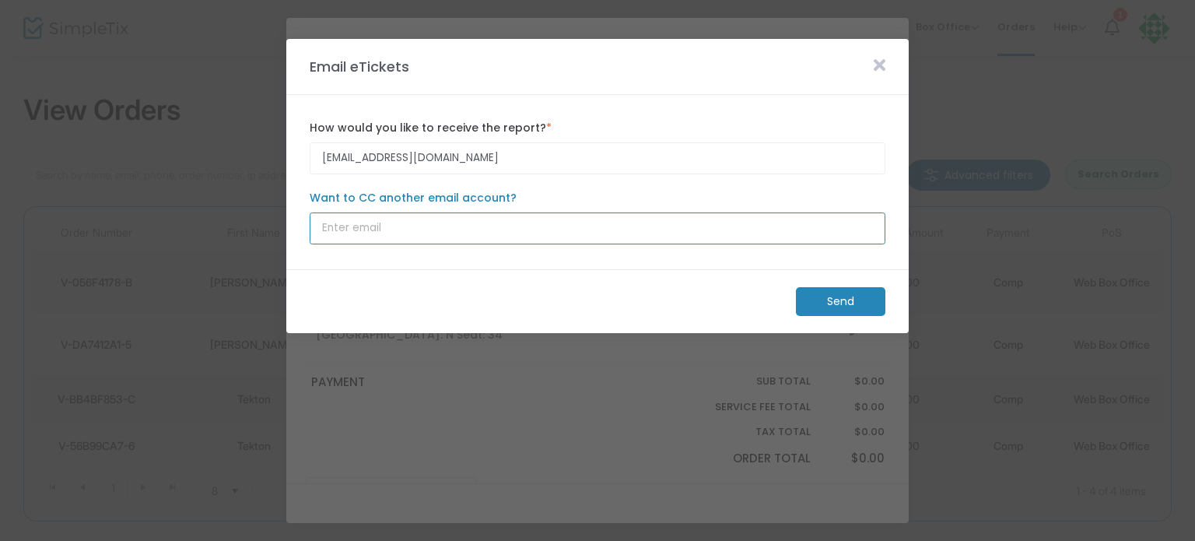
click at [394, 229] on input "Want to CC another email account?" at bounding box center [598, 228] width 576 height 32
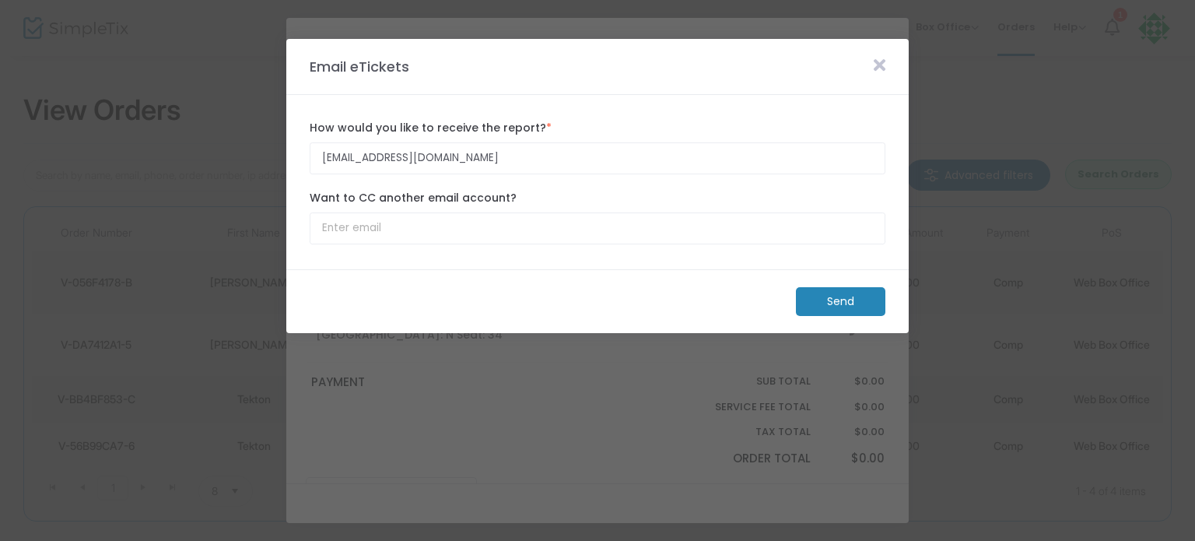
click at [352, 249] on div "Want to CC another email account?" at bounding box center [597, 217] width 591 height 70
click at [881, 67] on icon at bounding box center [880, 65] width 12 height 17
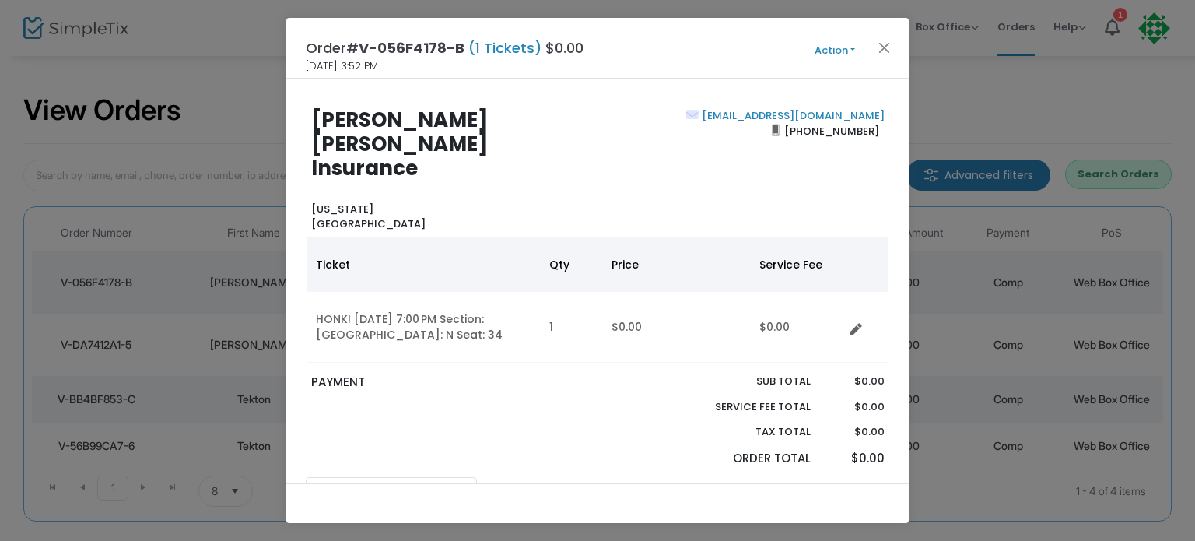
click at [836, 51] on button "Action" at bounding box center [834, 50] width 93 height 17
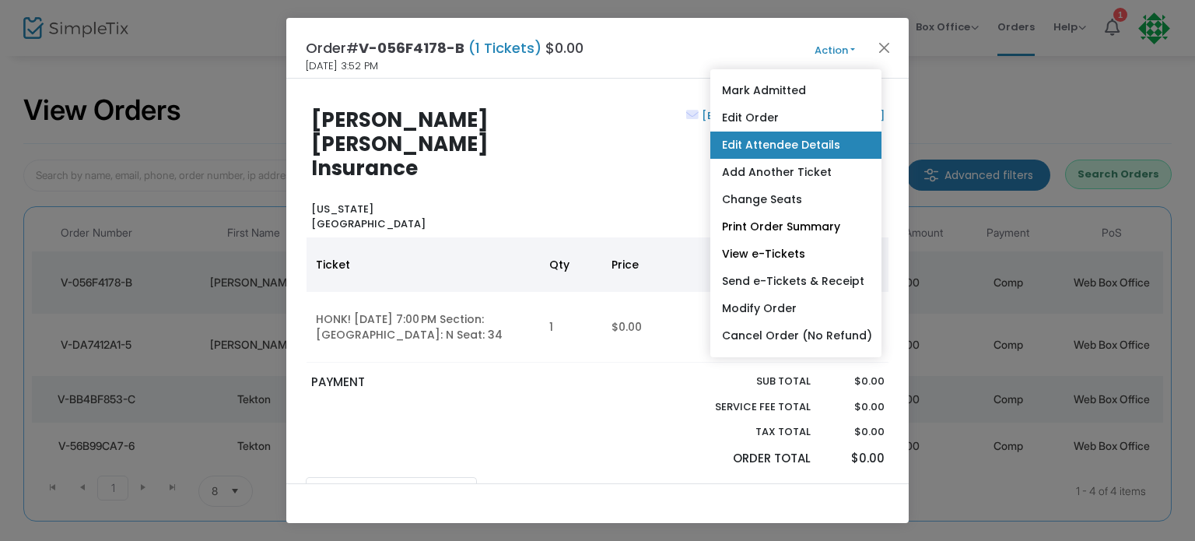
click at [766, 149] on link "Edit Attendee Details" at bounding box center [795, 144] width 171 height 27
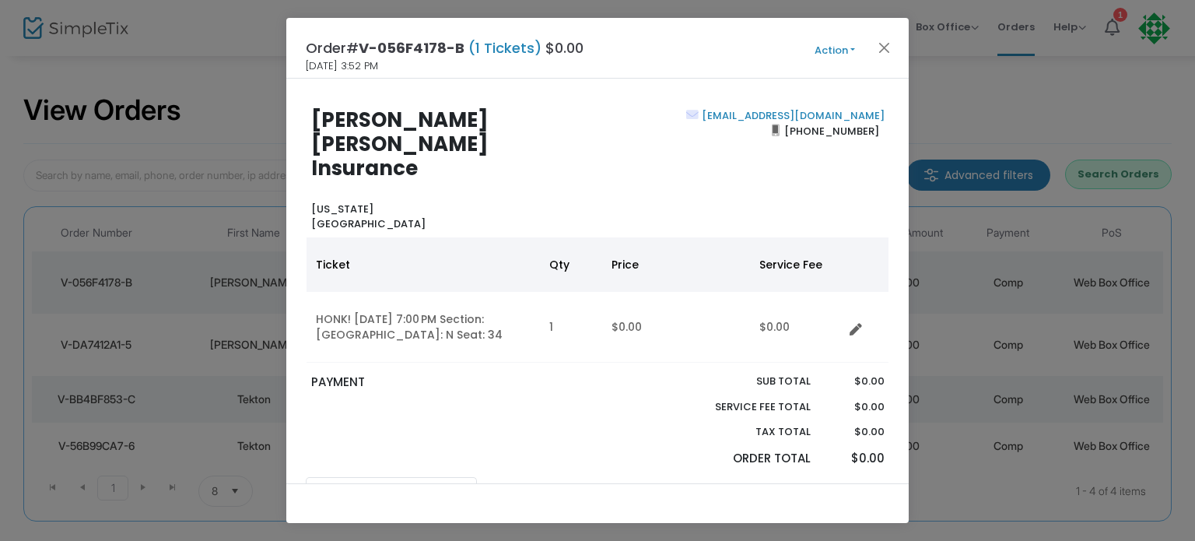
click at [852, 49] on button "Action" at bounding box center [834, 50] width 93 height 17
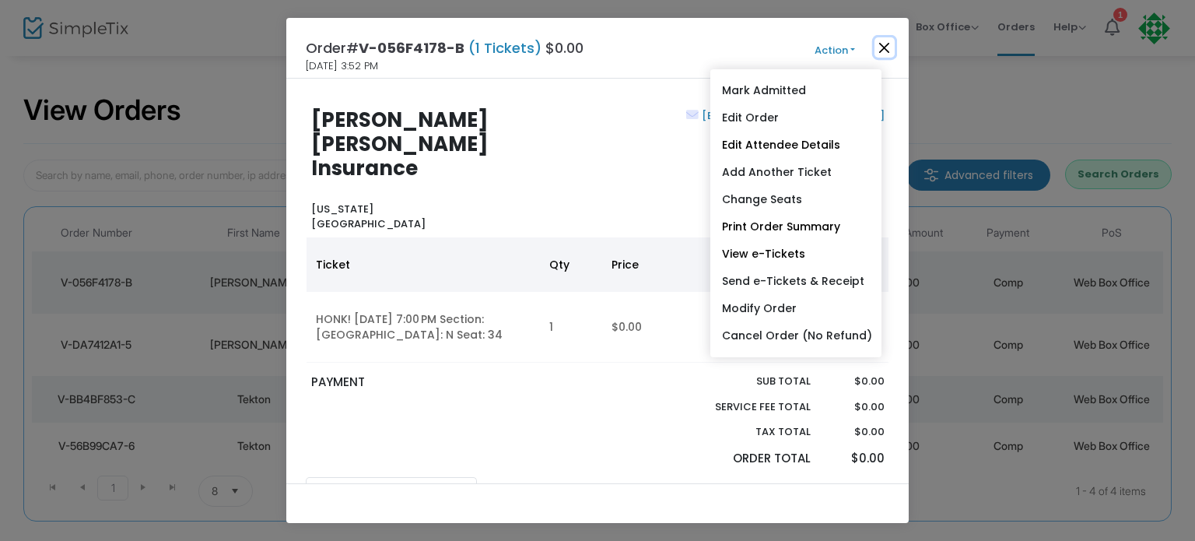
click at [880, 49] on button "Close" at bounding box center [885, 47] width 20 height 20
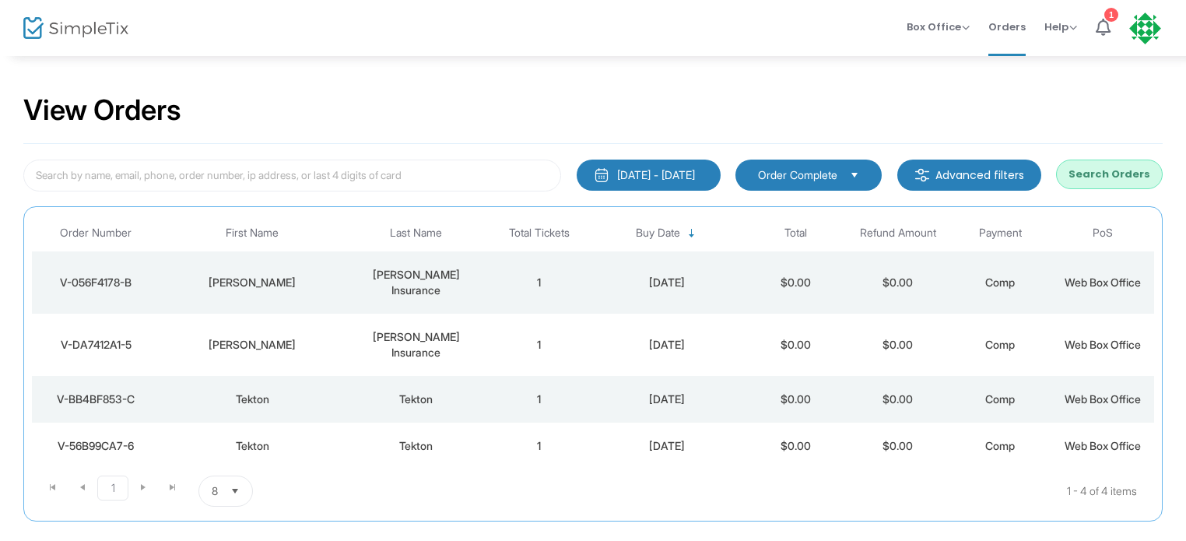
click at [769, 118] on div "View Orders" at bounding box center [592, 111] width 1139 height 66
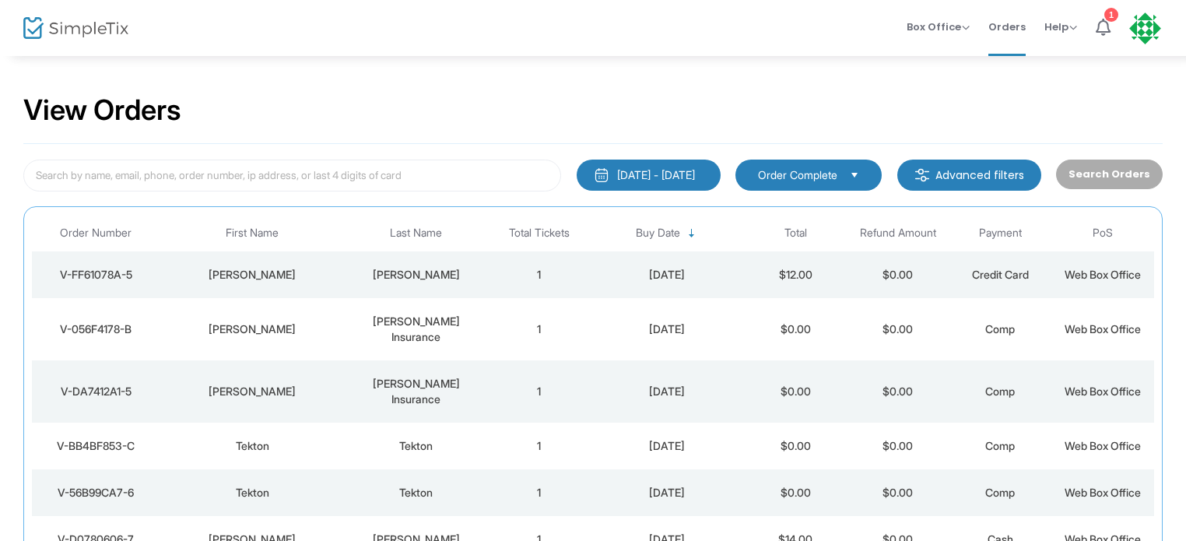
scroll to position [78, 0]
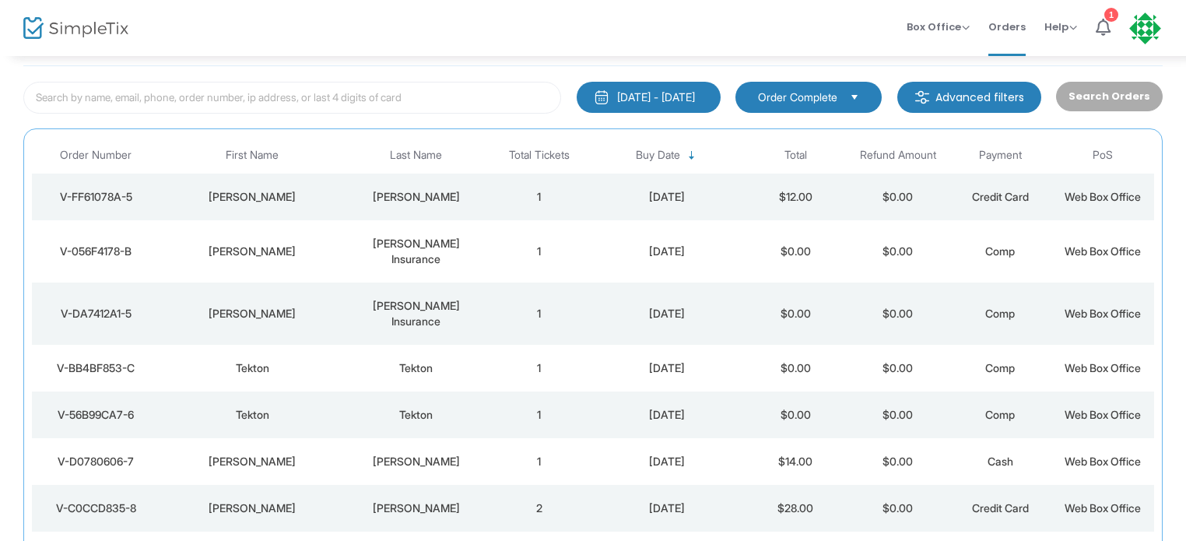
click at [74, 195] on div "V-FF61078A-5" at bounding box center [96, 197] width 121 height 16
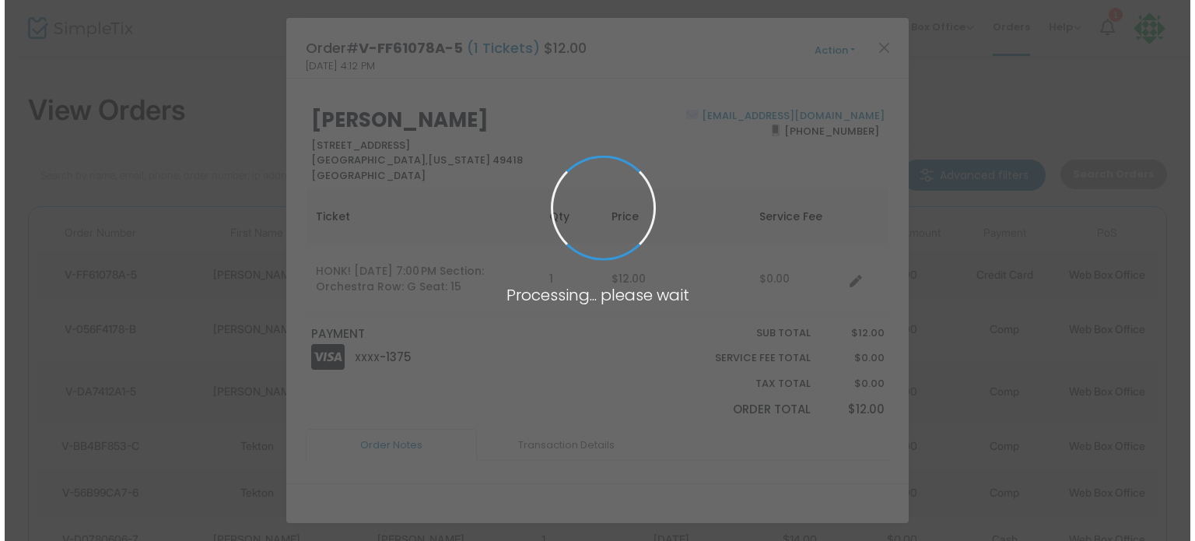
scroll to position [0, 0]
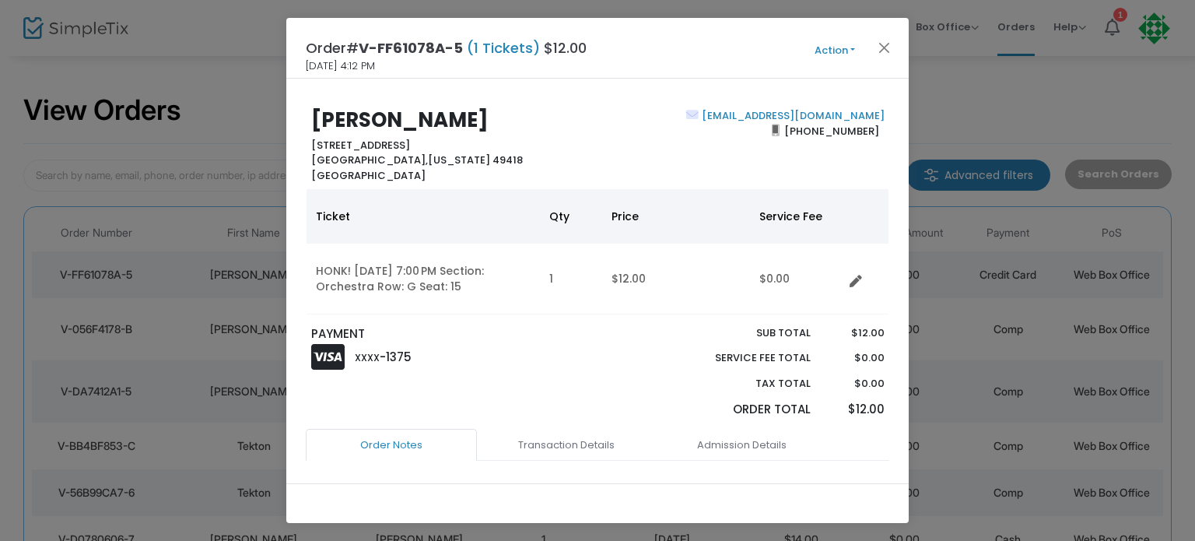
click at [836, 47] on button "Action" at bounding box center [834, 50] width 93 height 17
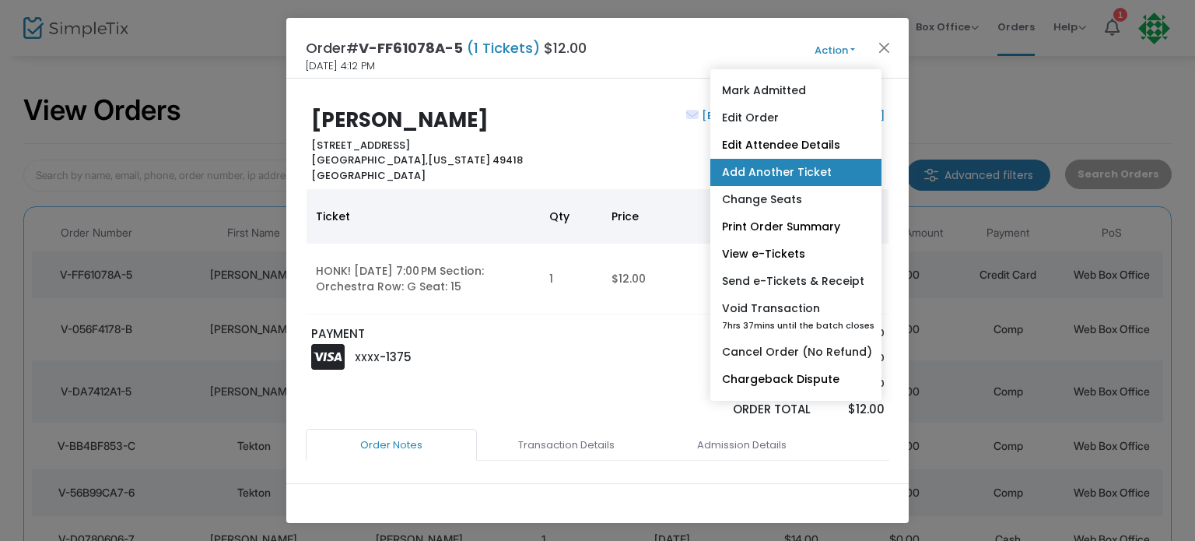
click at [769, 184] on link "Add Another Ticket" at bounding box center [795, 172] width 171 height 27
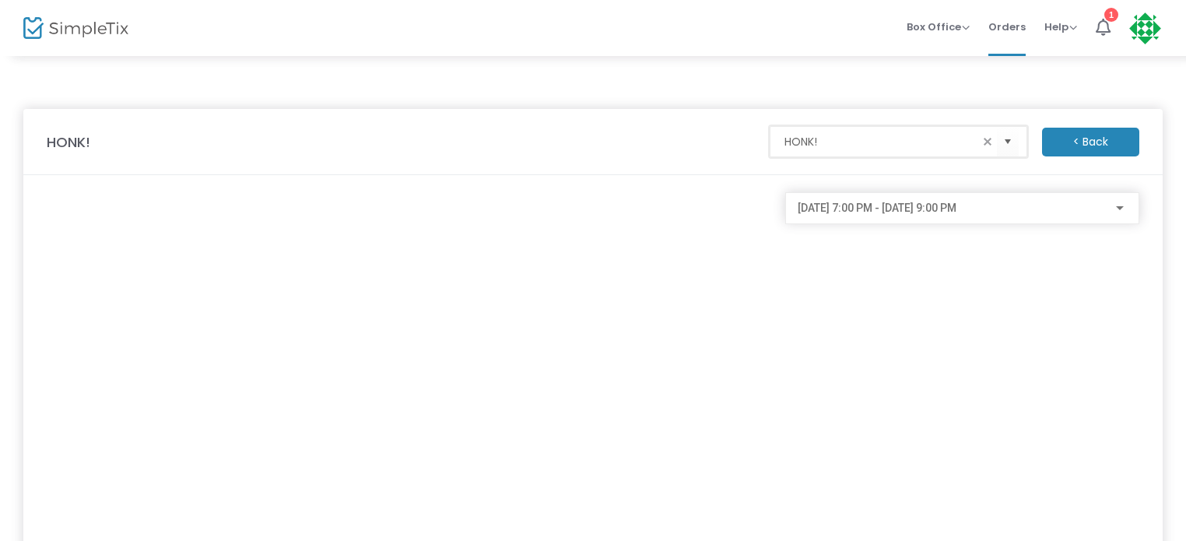
click at [850, 141] on input "HONK!" at bounding box center [881, 142] width 194 height 16
click at [1009, 145] on span "Select" at bounding box center [1007, 142] width 26 height 26
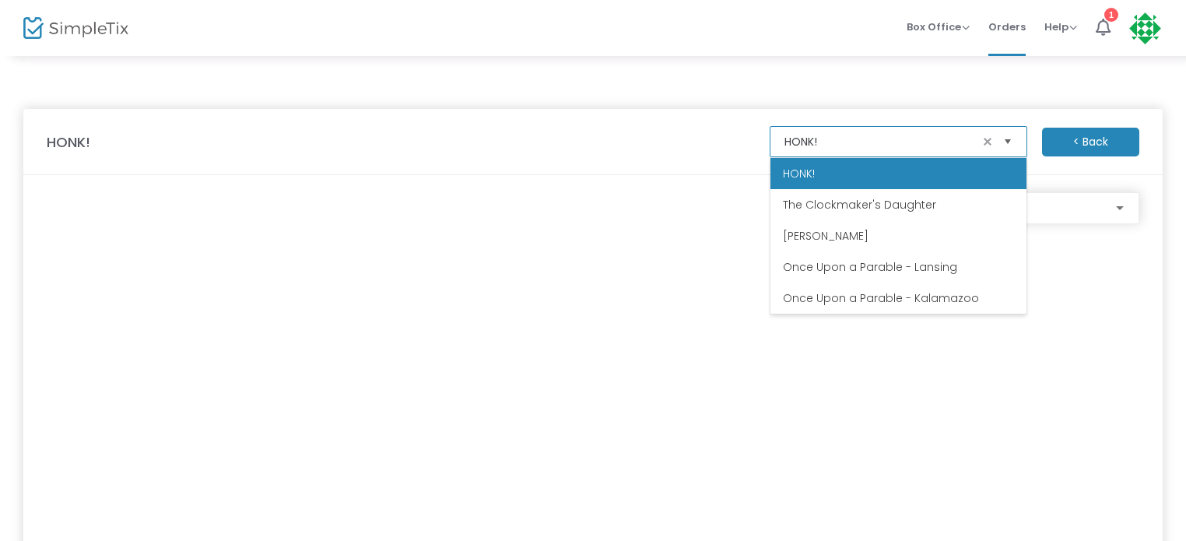
click at [1008, 145] on span "Select" at bounding box center [1007, 142] width 26 height 26
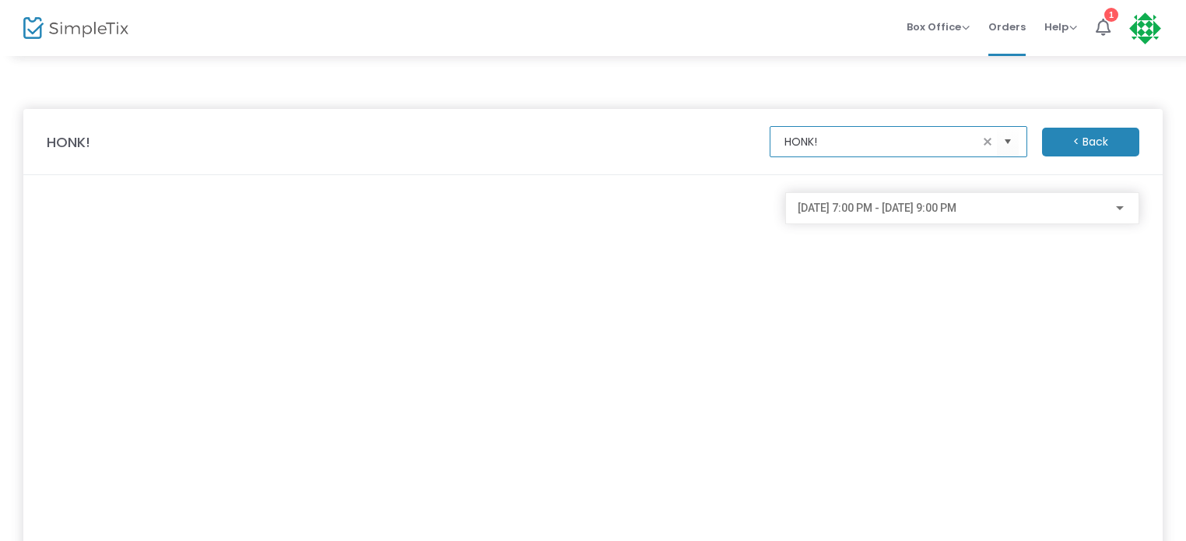
click at [875, 206] on span "1/9/2026 @ 7:00 PM - 1/9/2026 @ 9:00 PM" at bounding box center [877, 208] width 159 height 12
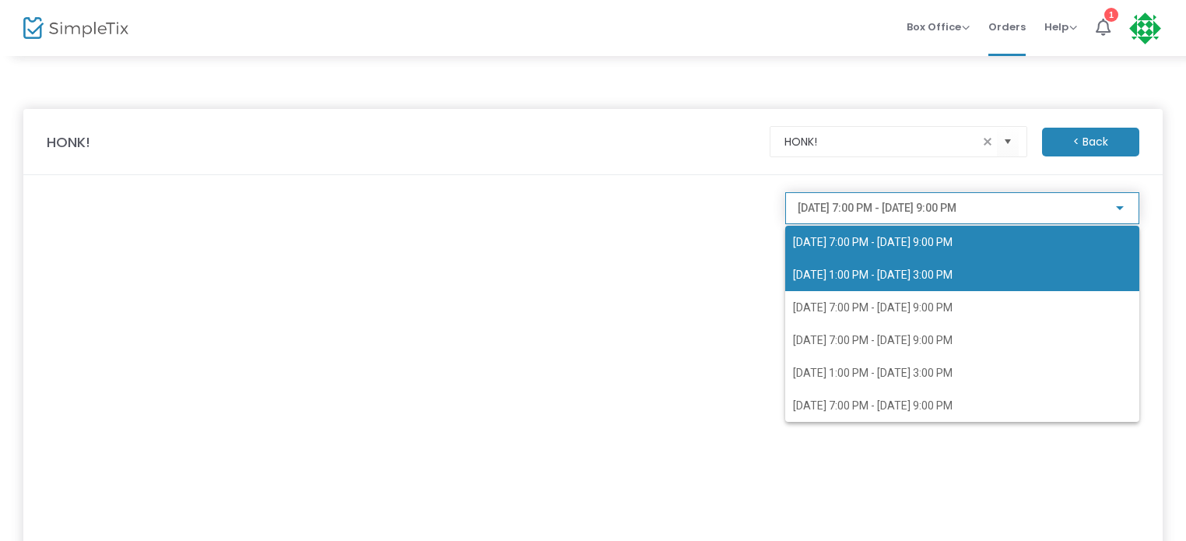
click at [852, 275] on span "1/10/2026 @ 1:00 PM - 1/10/2026 @ 3:00 PM" at bounding box center [873, 274] width 160 height 12
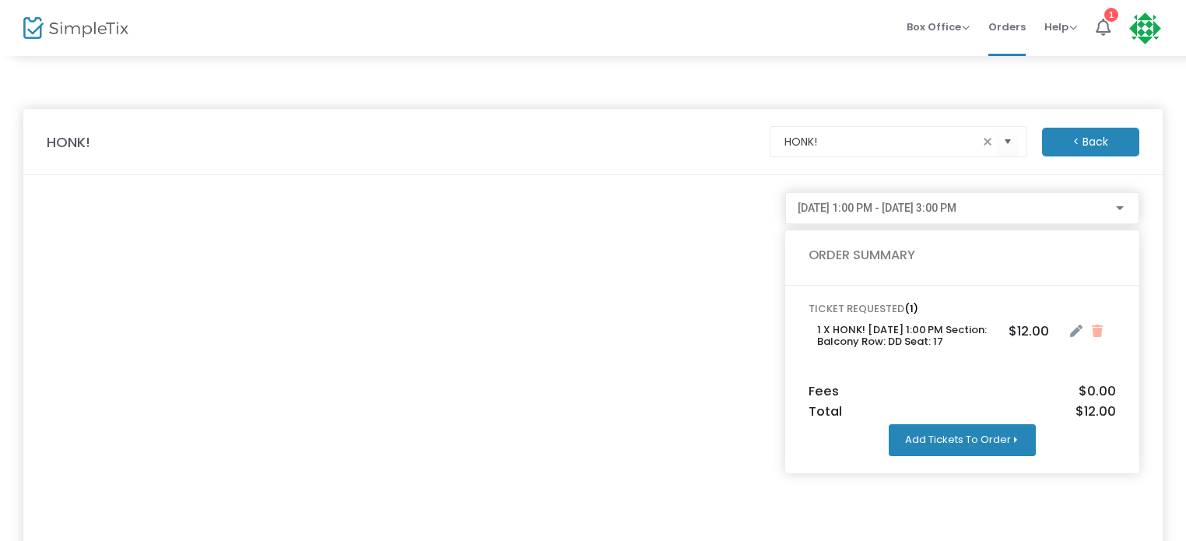
click at [987, 437] on button "Add Tickets To Order" at bounding box center [962, 439] width 147 height 31
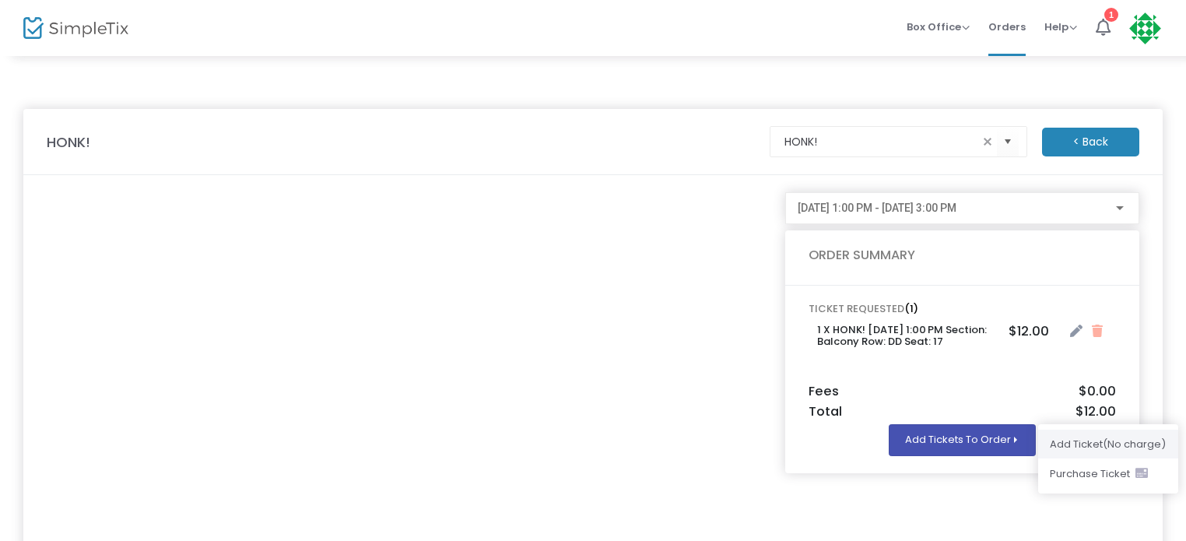
click at [1104, 443] on li "Add Ticket (No charge)" at bounding box center [1108, 444] width 140 height 30
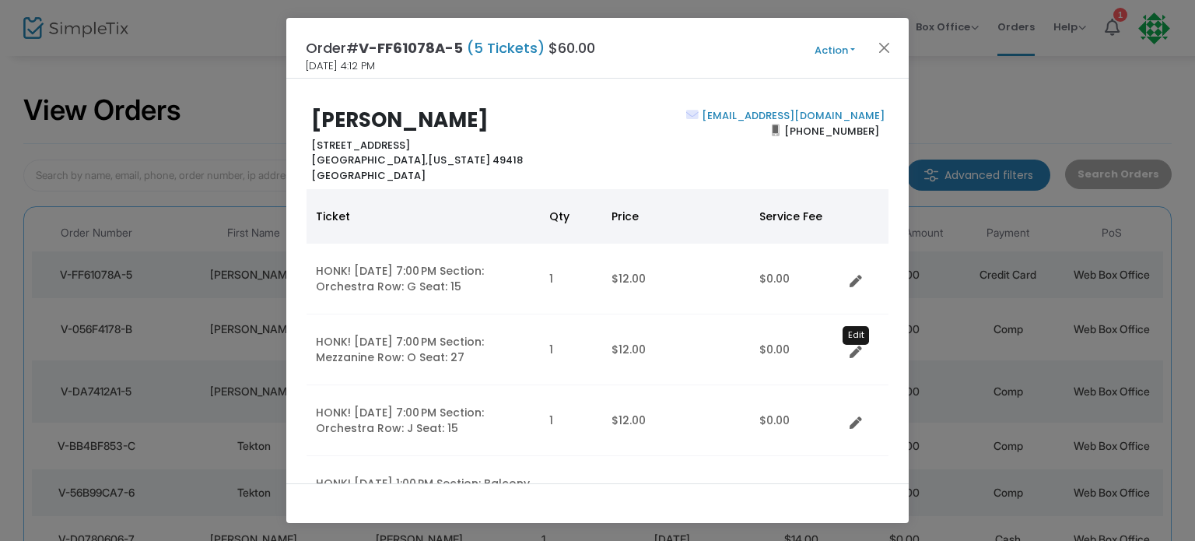
click at [857, 349] on icon "Data table" at bounding box center [856, 352] width 12 height 12
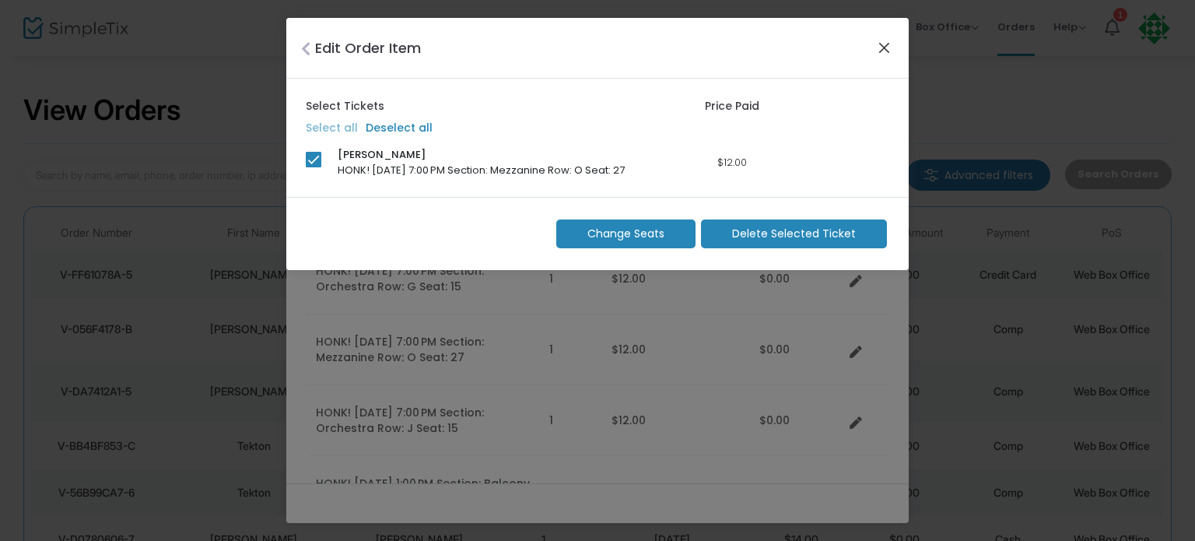
click at [883, 51] on button "Close" at bounding box center [885, 47] width 20 height 20
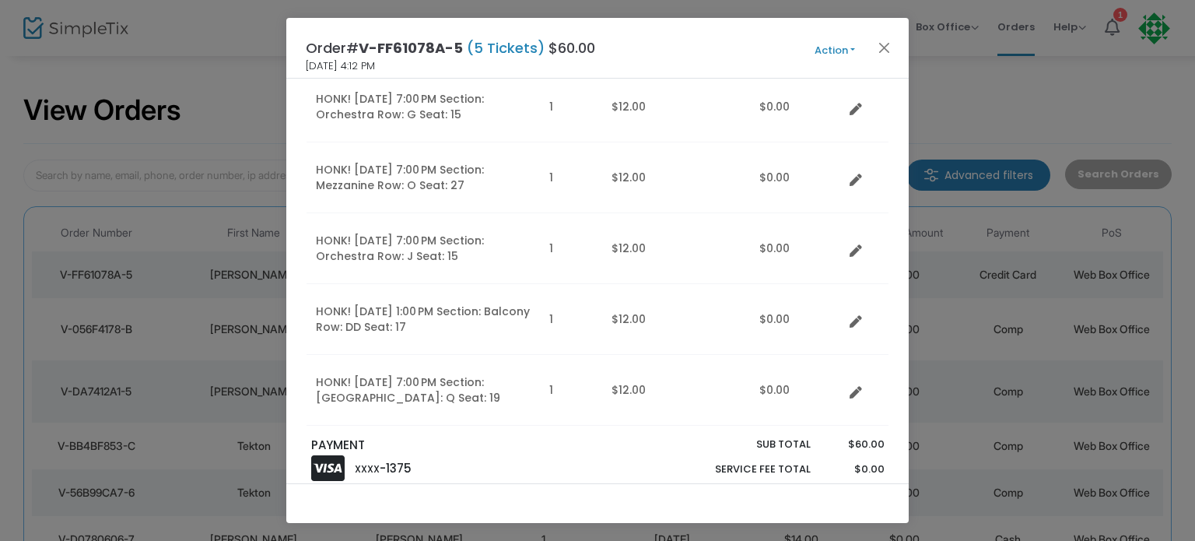
scroll to position [120, 0]
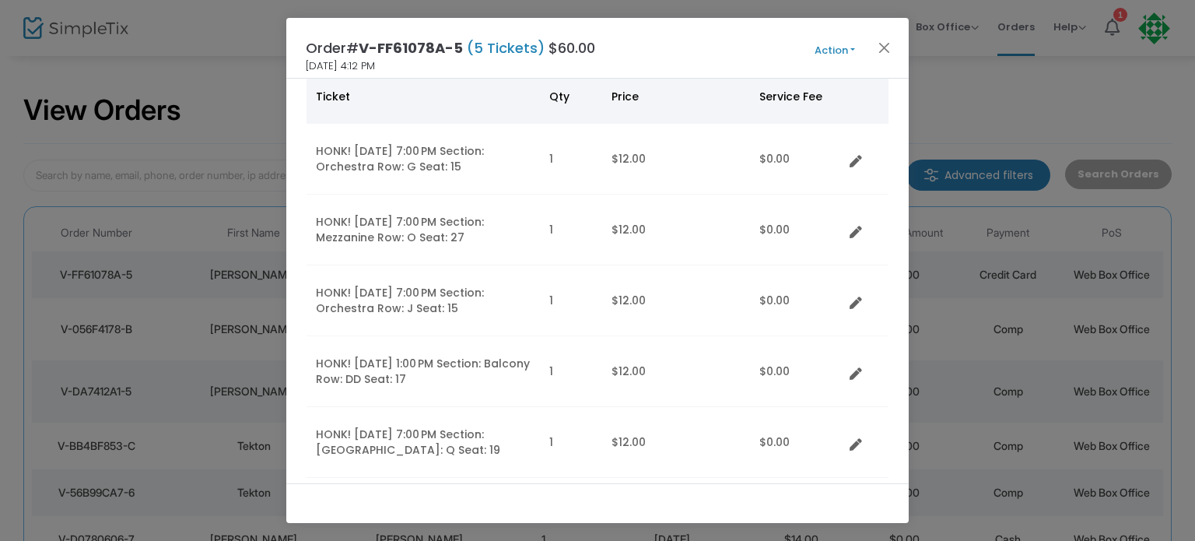
click at [847, 52] on button "Action" at bounding box center [834, 50] width 93 height 17
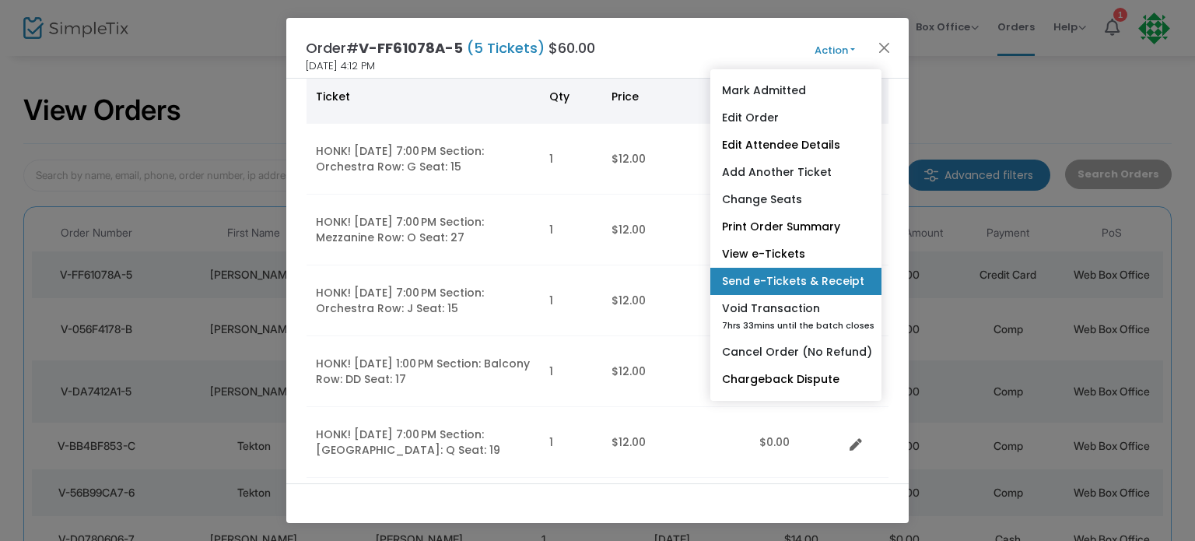
click at [785, 283] on link "Send e-Tickets & Receipt" at bounding box center [795, 281] width 171 height 27
type input "suzyqsmail@yahoo.com"
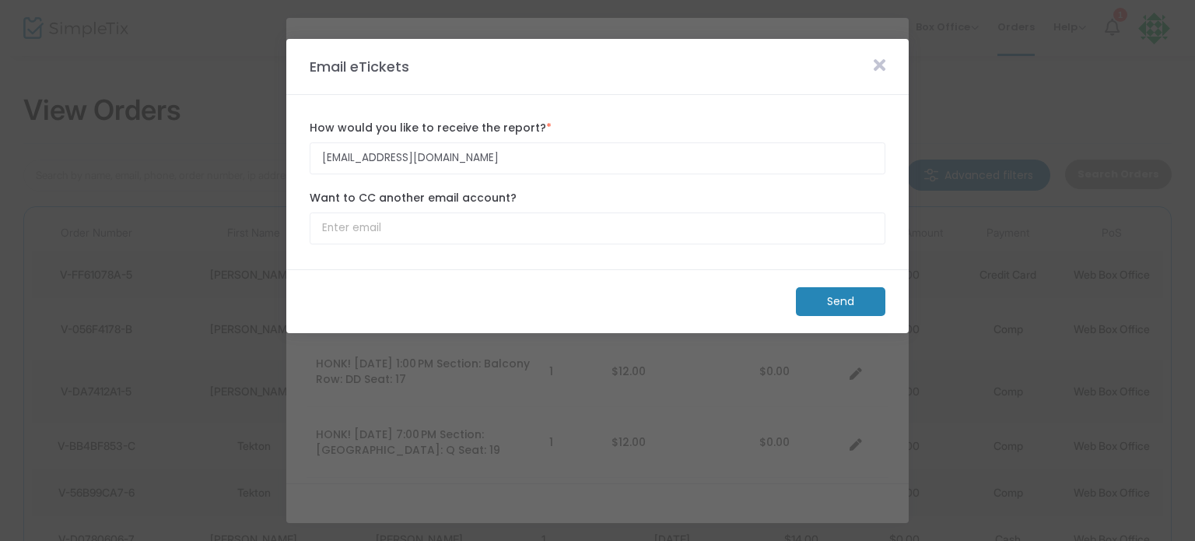
click at [884, 68] on icon at bounding box center [880, 65] width 12 height 17
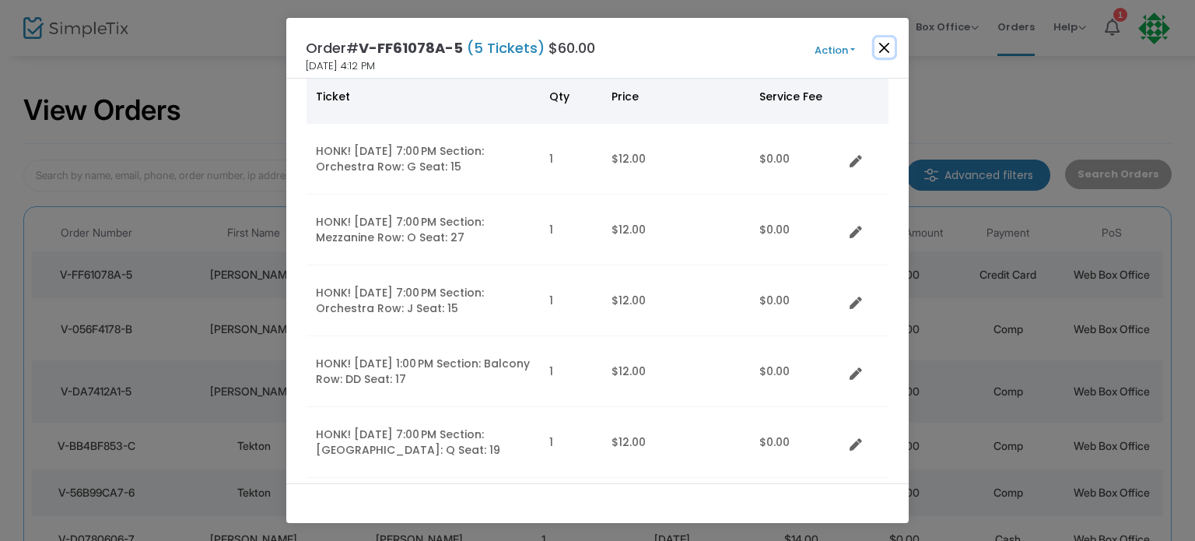
click at [889, 46] on button "Close" at bounding box center [885, 47] width 20 height 20
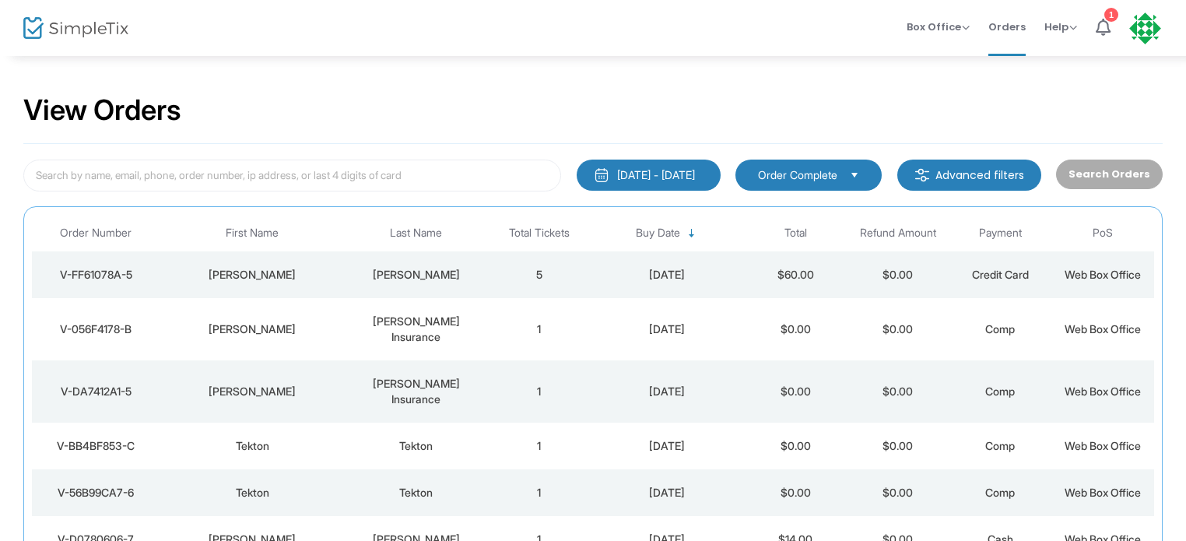
click at [98, 273] on div "V-FF61078A-5" at bounding box center [96, 275] width 121 height 16
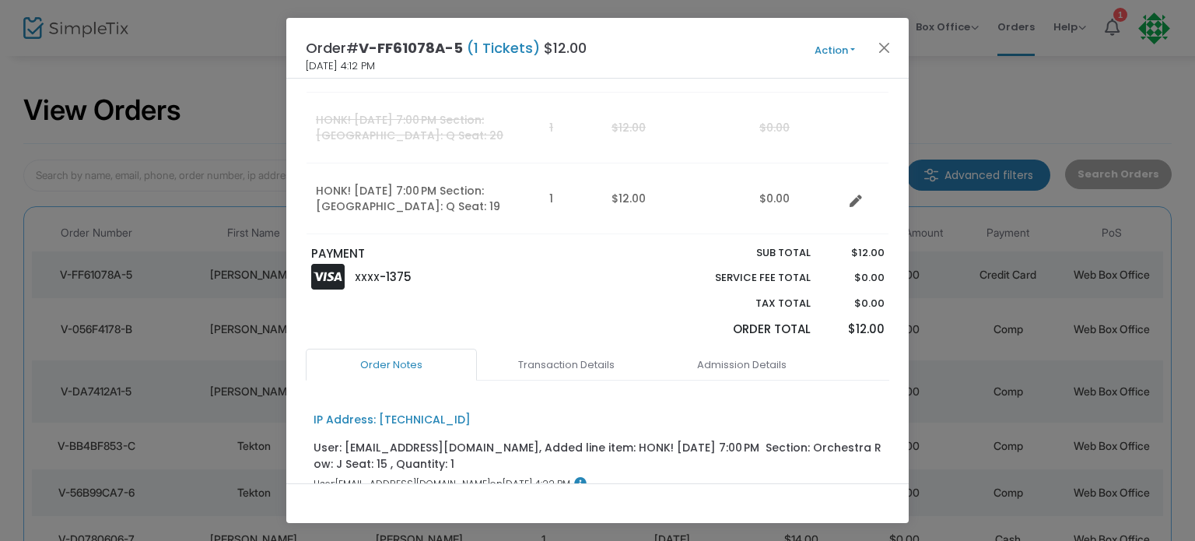
scroll to position [467, 0]
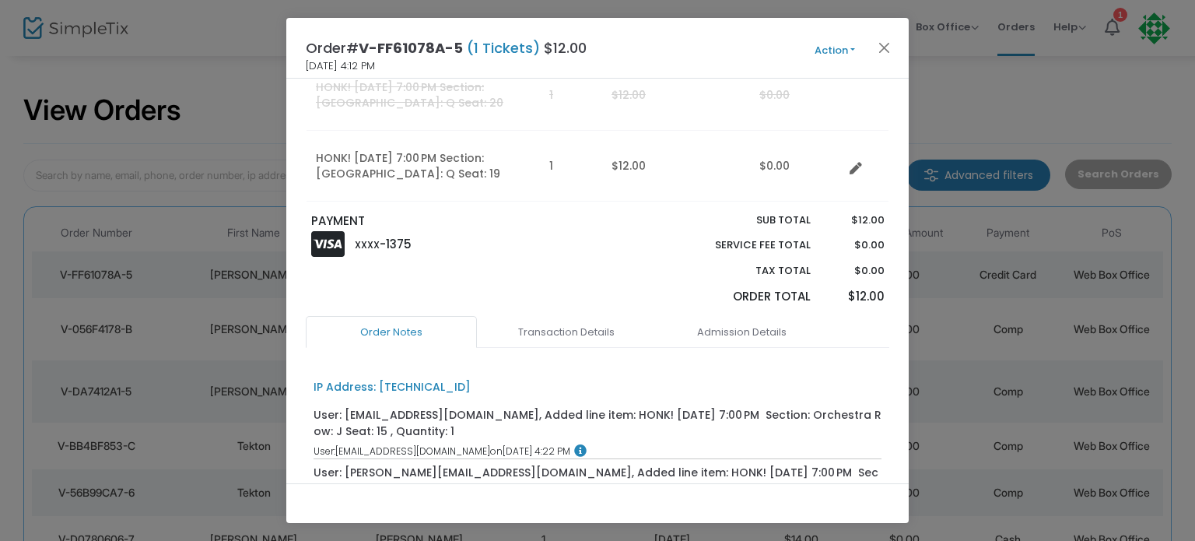
click at [840, 40] on span "Action Mark Admitted Edit Order Edit Attendee Details Add Another Ticket Change…" at bounding box center [863, 48] width 89 height 17
click at [833, 49] on button "Action" at bounding box center [834, 50] width 93 height 17
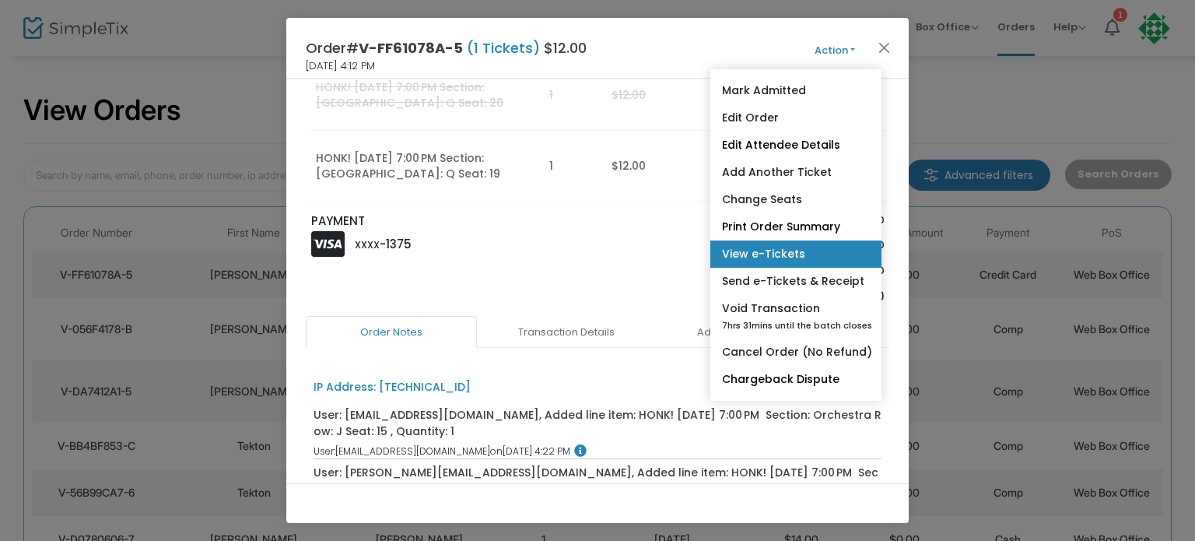
click at [753, 253] on link "View e-Tickets" at bounding box center [795, 253] width 171 height 27
